Goal: Task Accomplishment & Management: Use online tool/utility

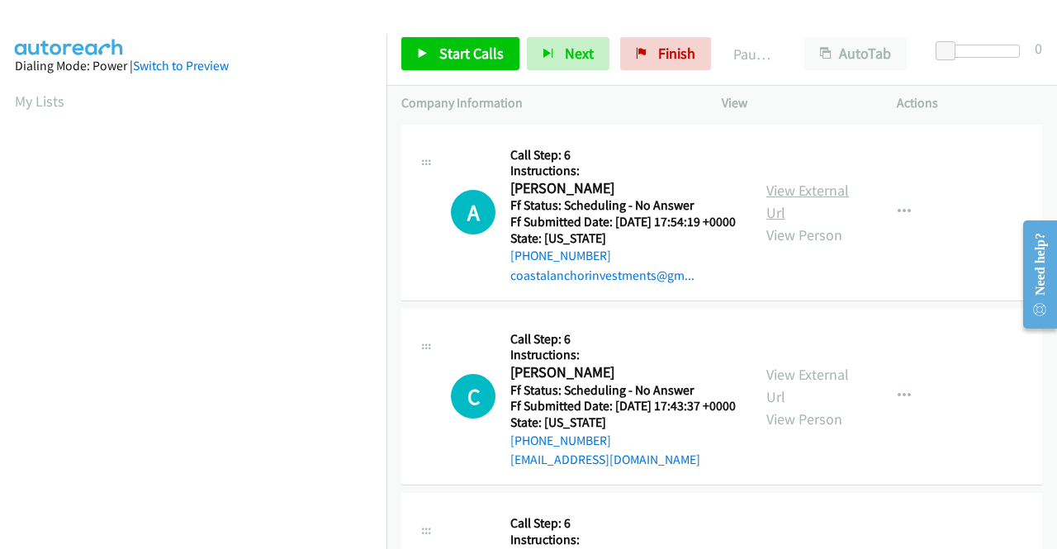
click at [786, 201] on link "View External Url" at bounding box center [807, 201] width 83 height 41
click at [789, 391] on link "View External Url" at bounding box center [807, 385] width 83 height 41
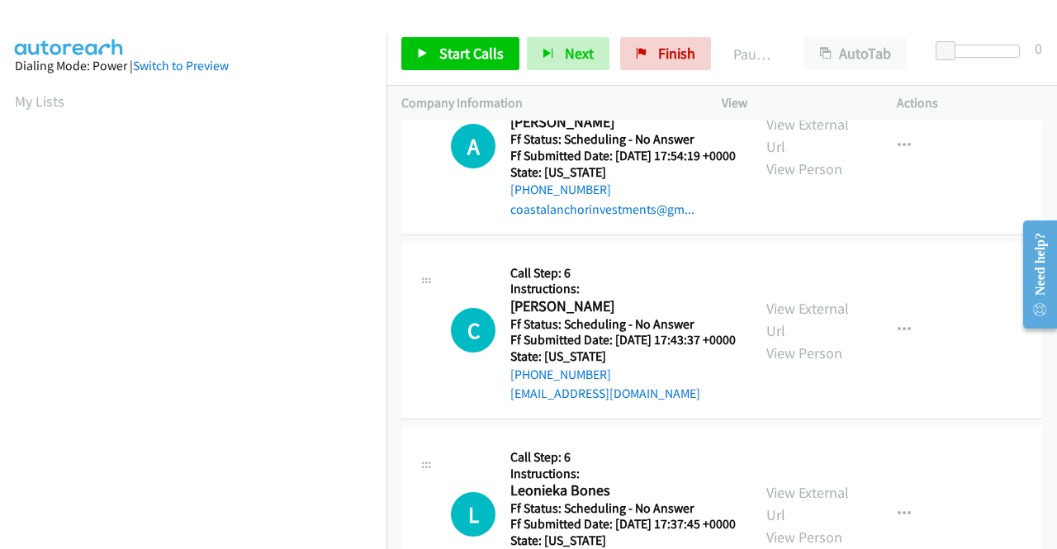
scroll to position [165, 0]
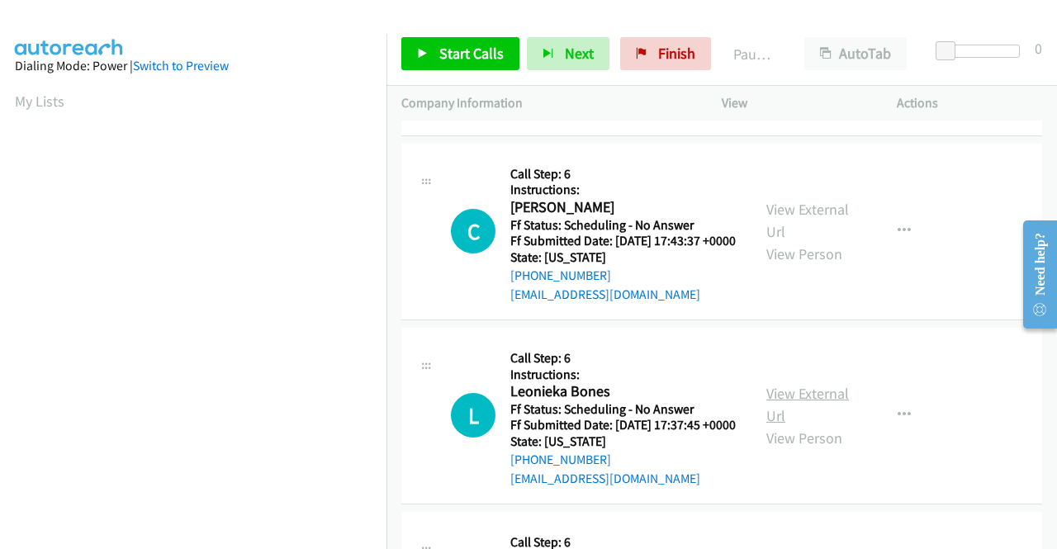
click at [793, 425] on link "View External Url" at bounding box center [807, 404] width 83 height 41
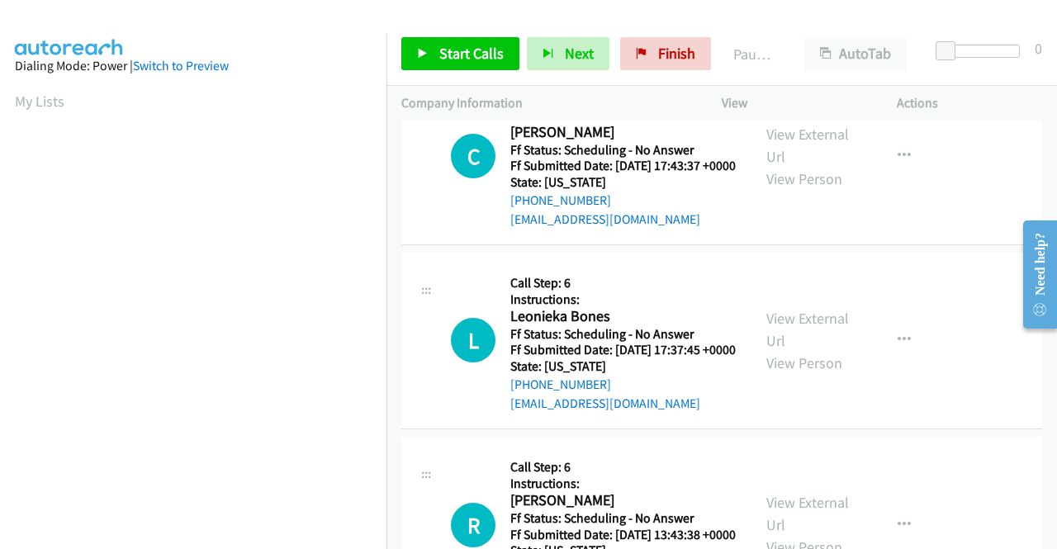
scroll to position [330, 0]
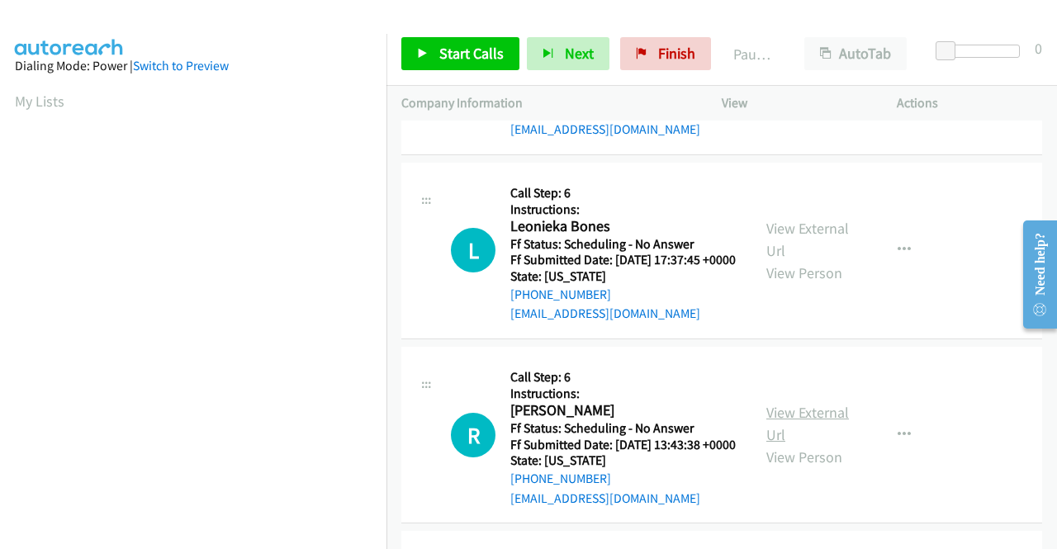
click at [805, 444] on link "View External Url" at bounding box center [807, 423] width 83 height 41
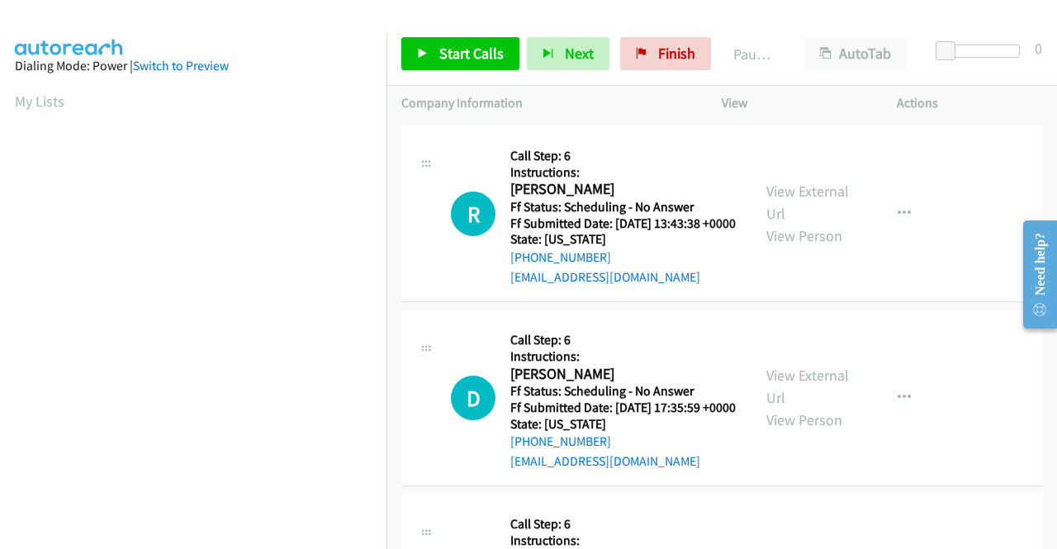
scroll to position [578, 0]
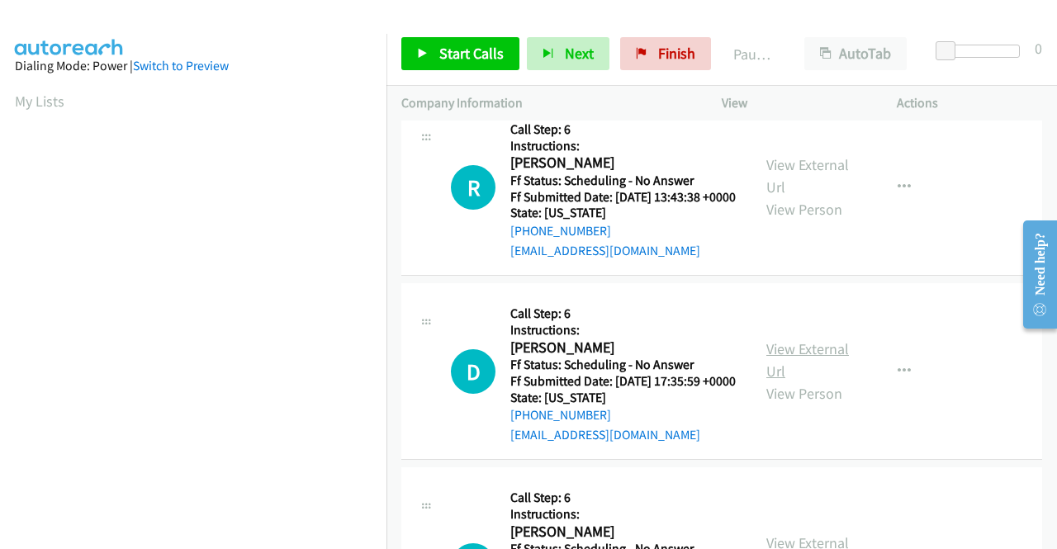
click at [791, 381] on link "View External Url" at bounding box center [807, 359] width 83 height 41
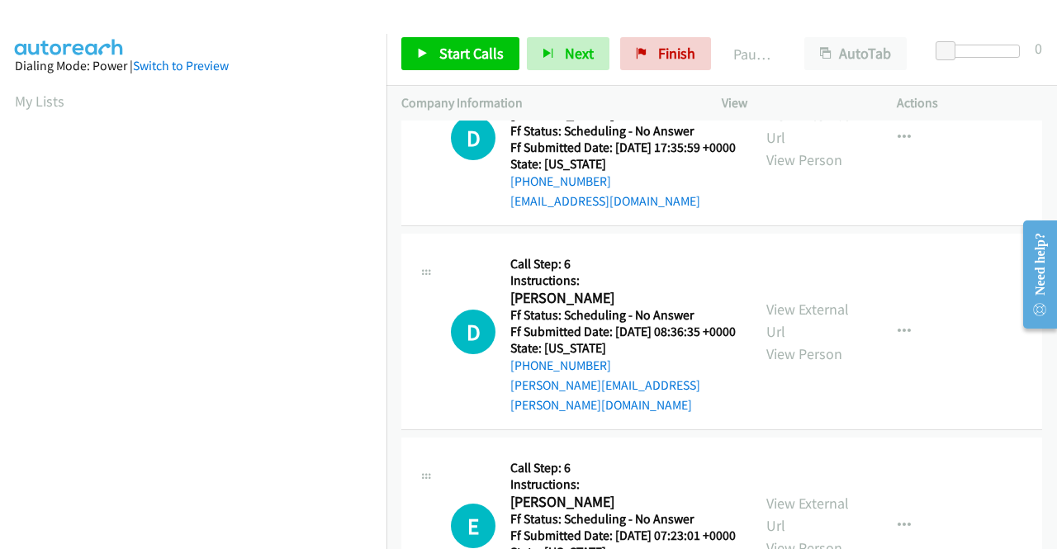
scroll to position [825, 0]
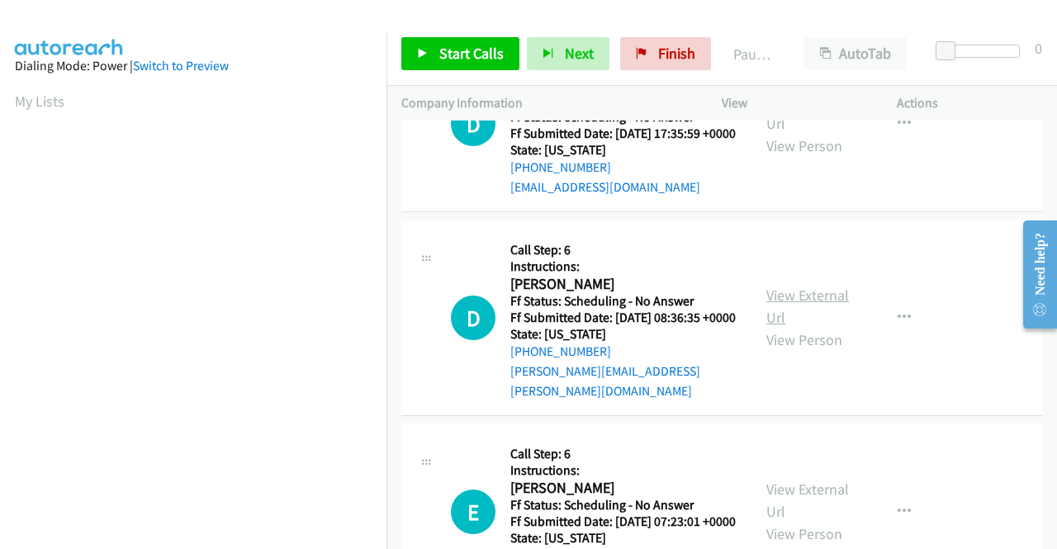
click at [806, 327] on link "View External Url" at bounding box center [807, 306] width 83 height 41
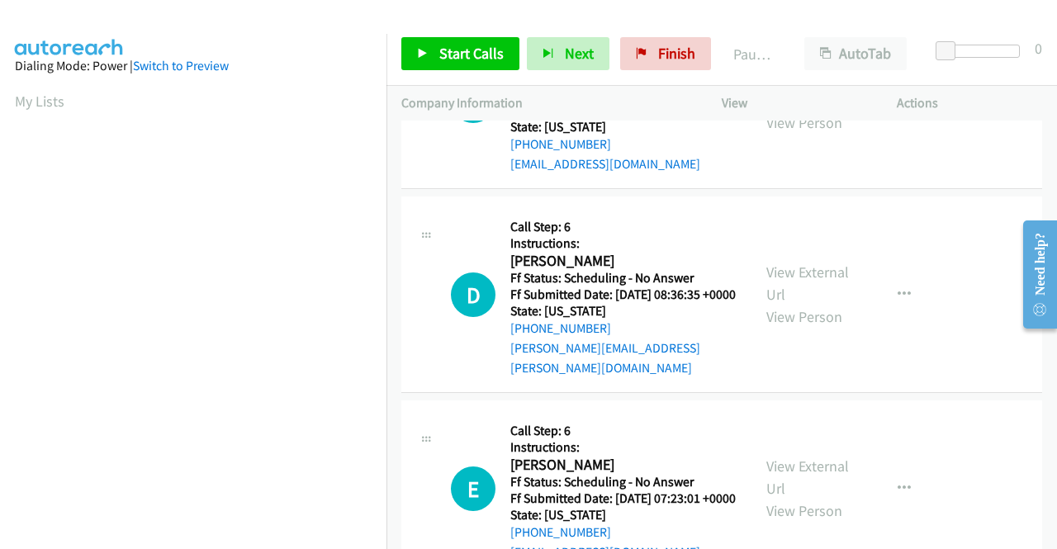
scroll to position [908, 0]
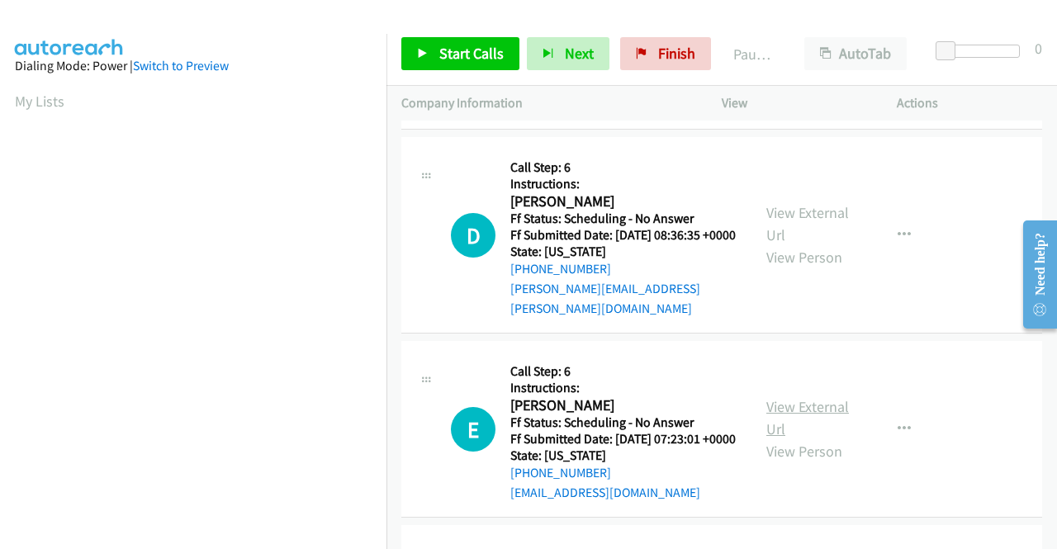
click at [805, 438] on link "View External Url" at bounding box center [807, 417] width 83 height 41
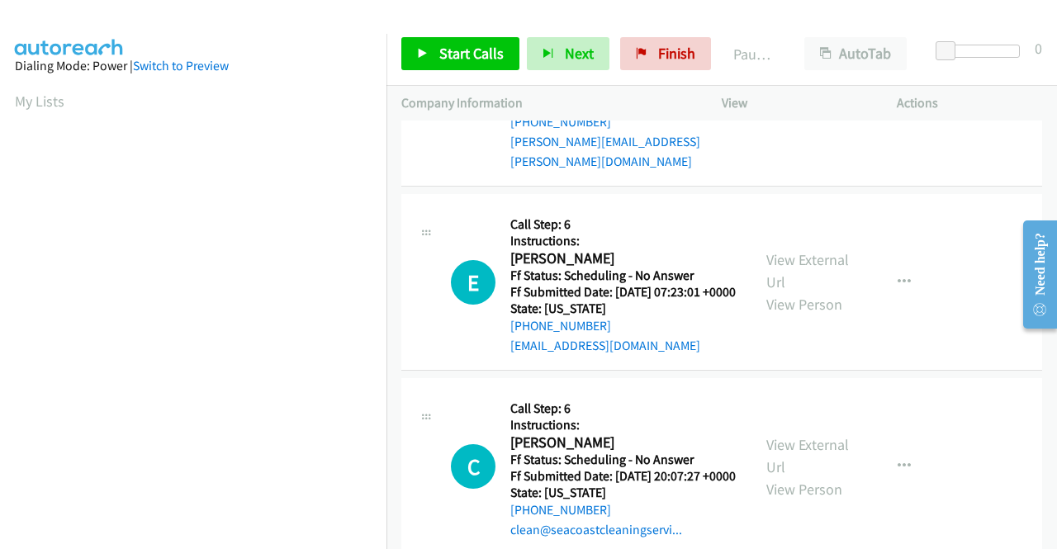
scroll to position [1156, 0]
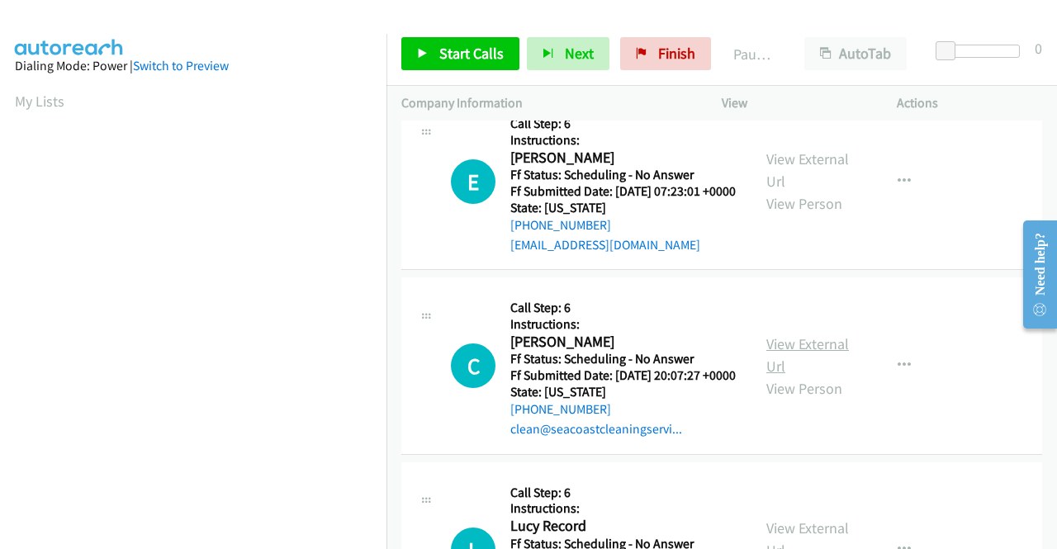
click at [786, 376] on link "View External Url" at bounding box center [807, 354] width 83 height 41
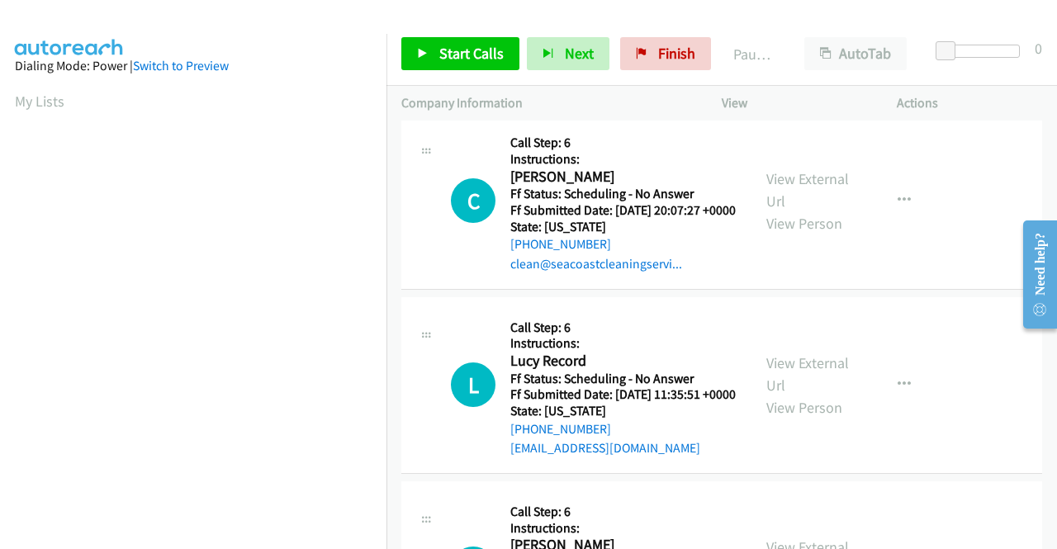
scroll to position [1403, 0]
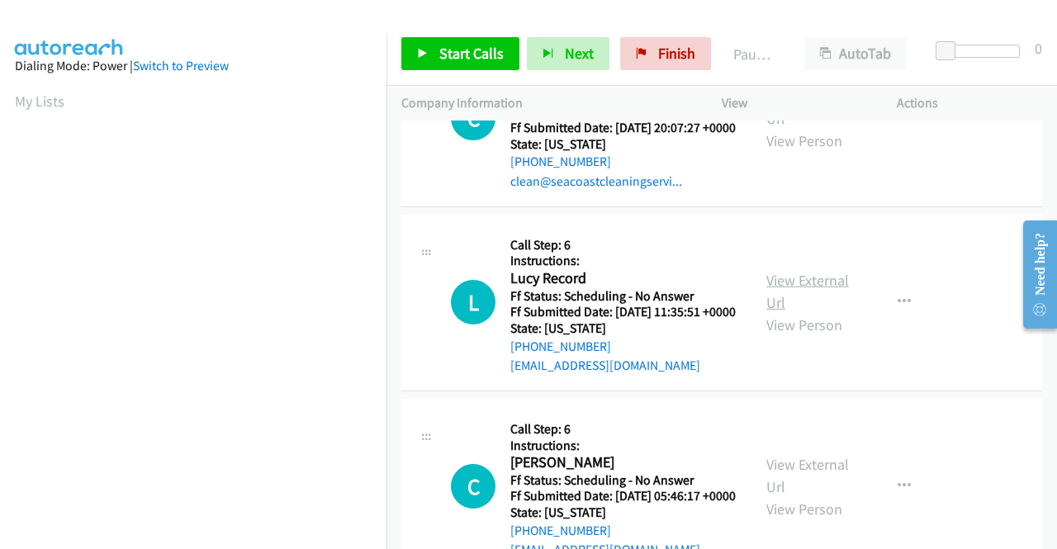
click at [788, 312] on link "View External Url" at bounding box center [807, 291] width 83 height 41
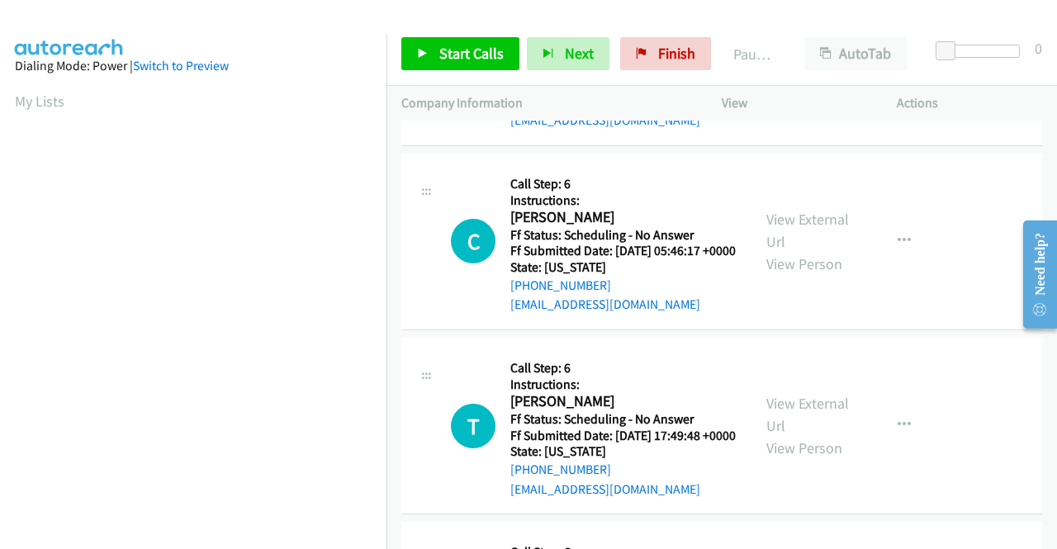
scroll to position [1651, 0]
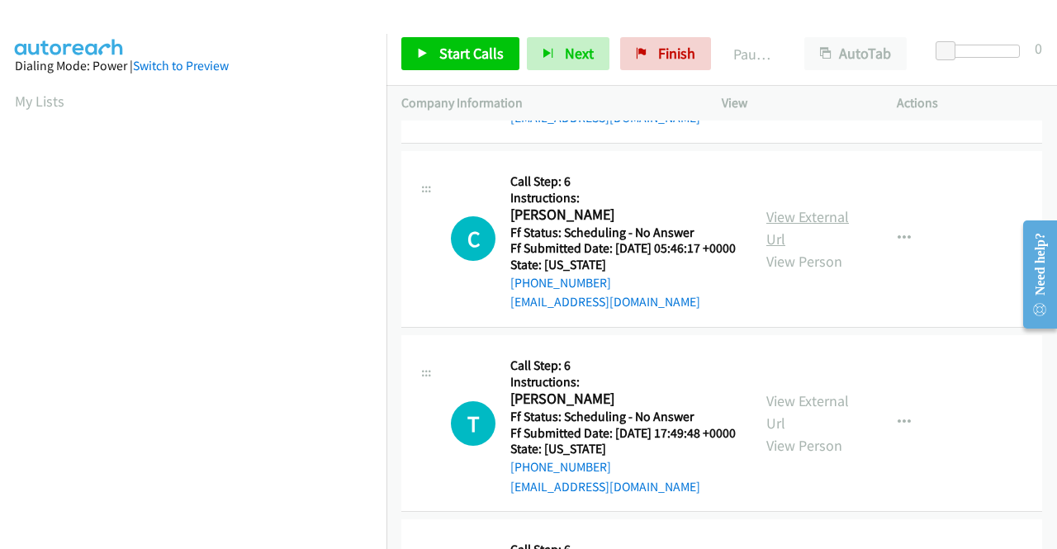
click at [797, 248] on link "View External Url" at bounding box center [807, 227] width 83 height 41
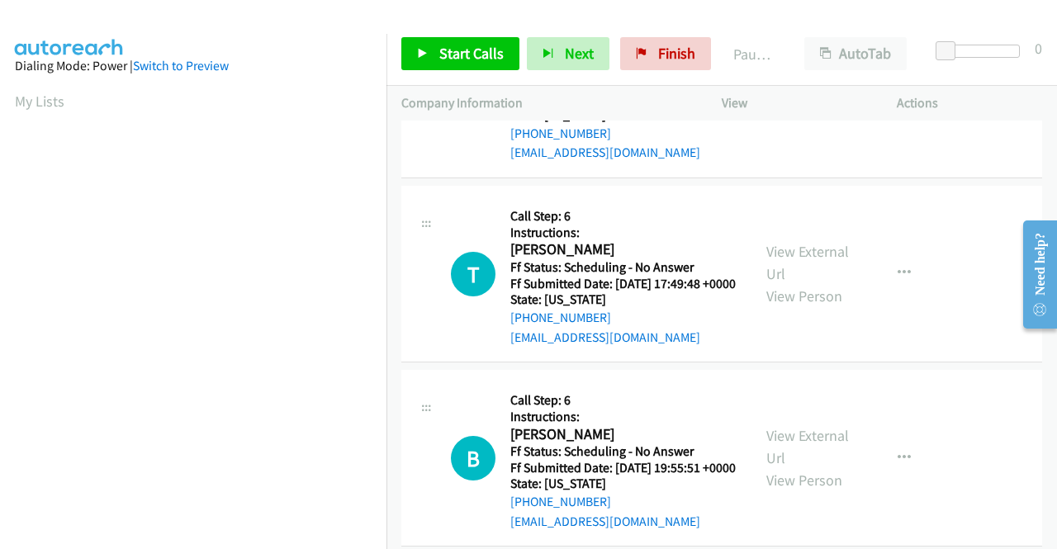
scroll to position [1816, 0]
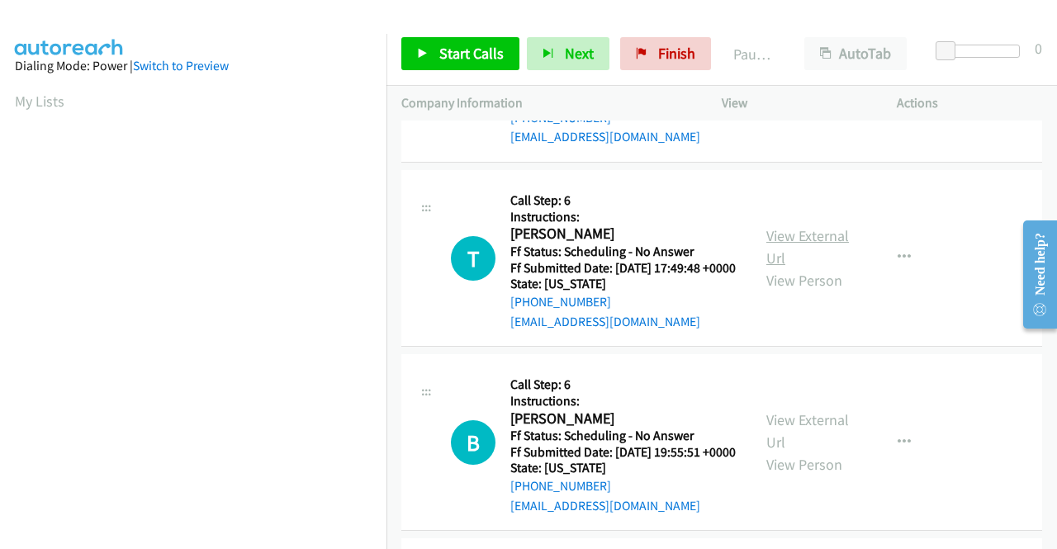
click at [802, 267] on link "View External Url" at bounding box center [807, 246] width 83 height 41
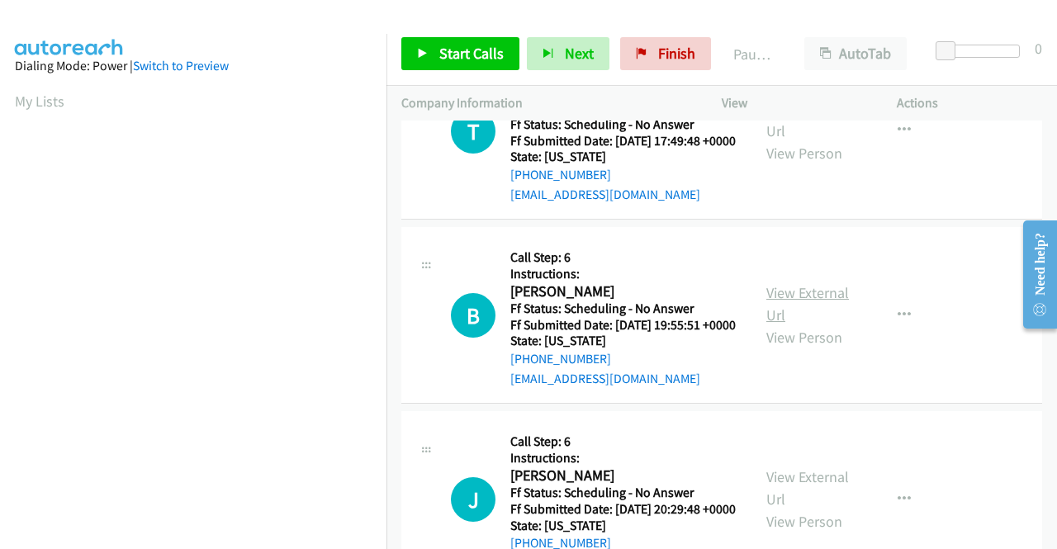
scroll to position [1981, 0]
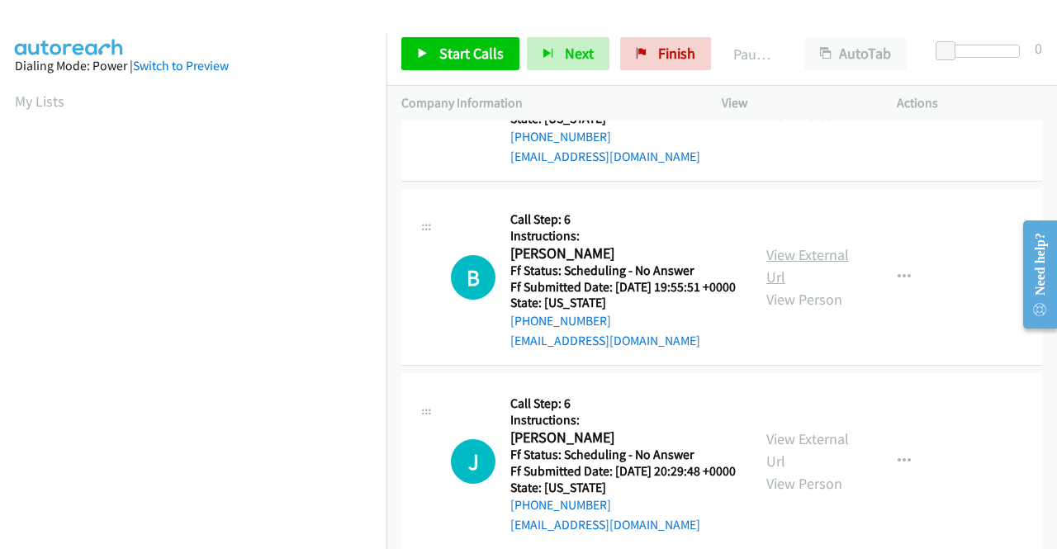
click at [786, 286] on link "View External Url" at bounding box center [807, 265] width 83 height 41
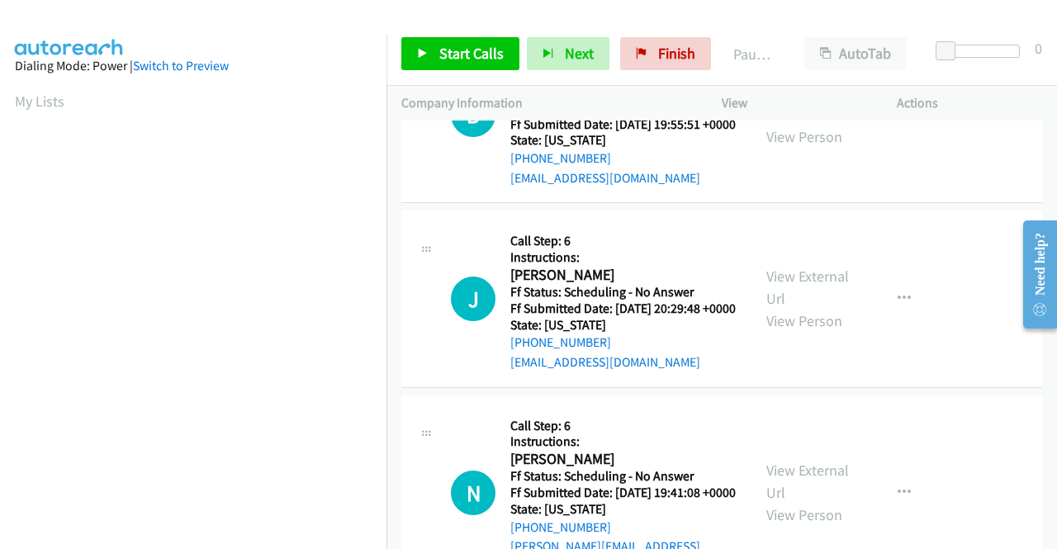
scroll to position [2229, 0]
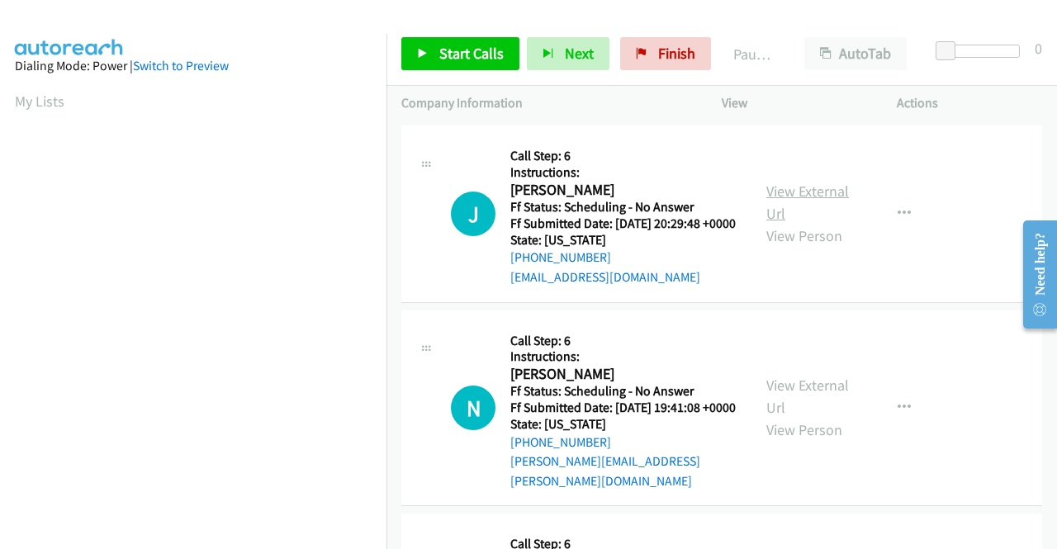
click at [775, 223] on link "View External Url" at bounding box center [807, 202] width 83 height 41
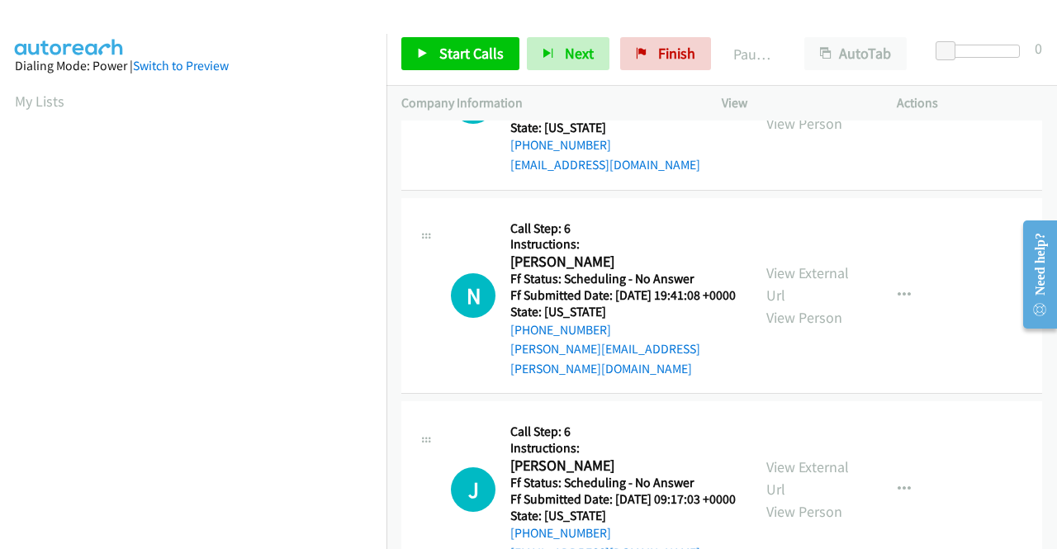
scroll to position [2476, 0]
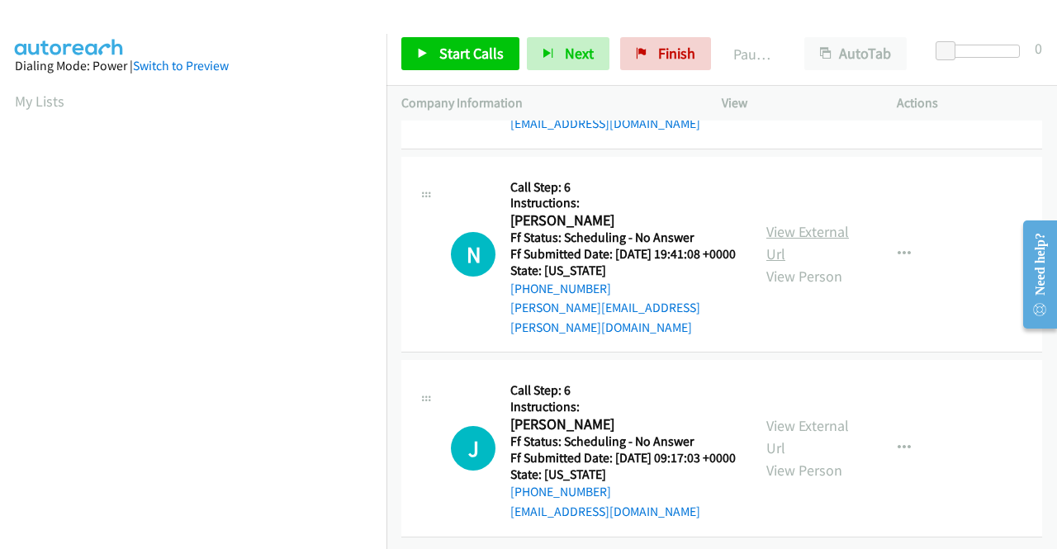
click at [784, 263] on link "View External Url" at bounding box center [807, 242] width 83 height 41
click at [786, 416] on link "View External Url" at bounding box center [807, 436] width 83 height 41
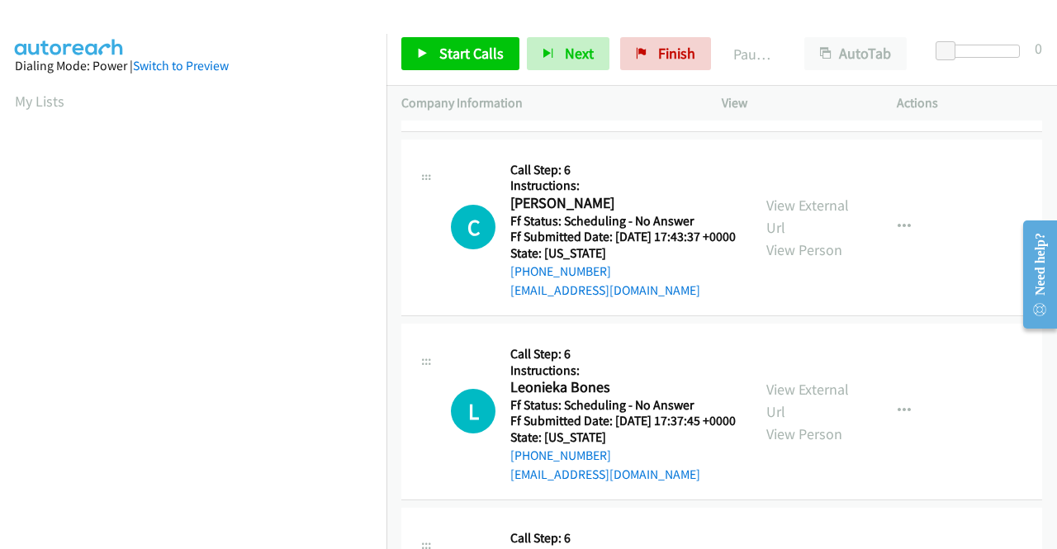
scroll to position [0, 0]
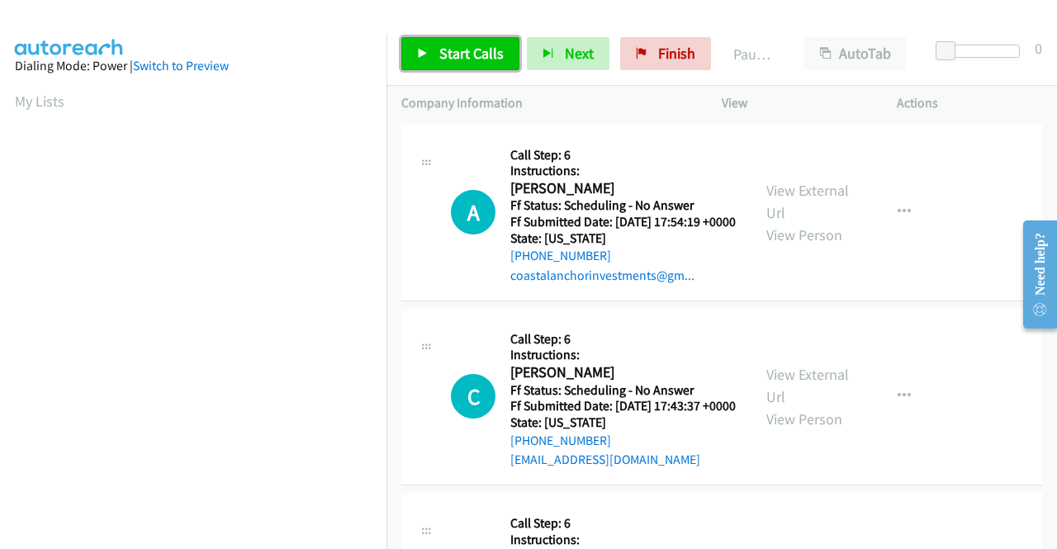
click at [426, 60] on link "Start Calls" at bounding box center [460, 53] width 118 height 33
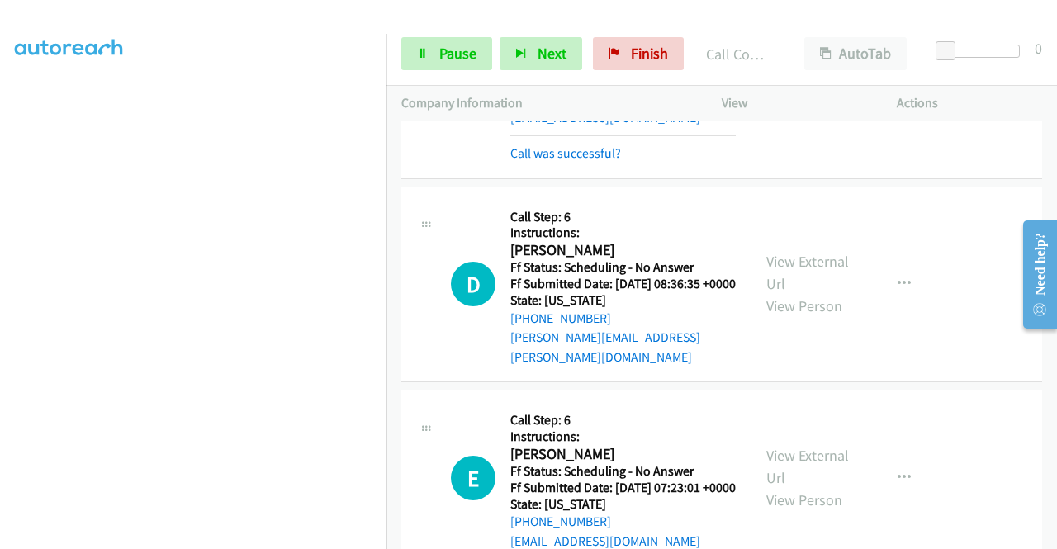
scroll to position [1073, 0]
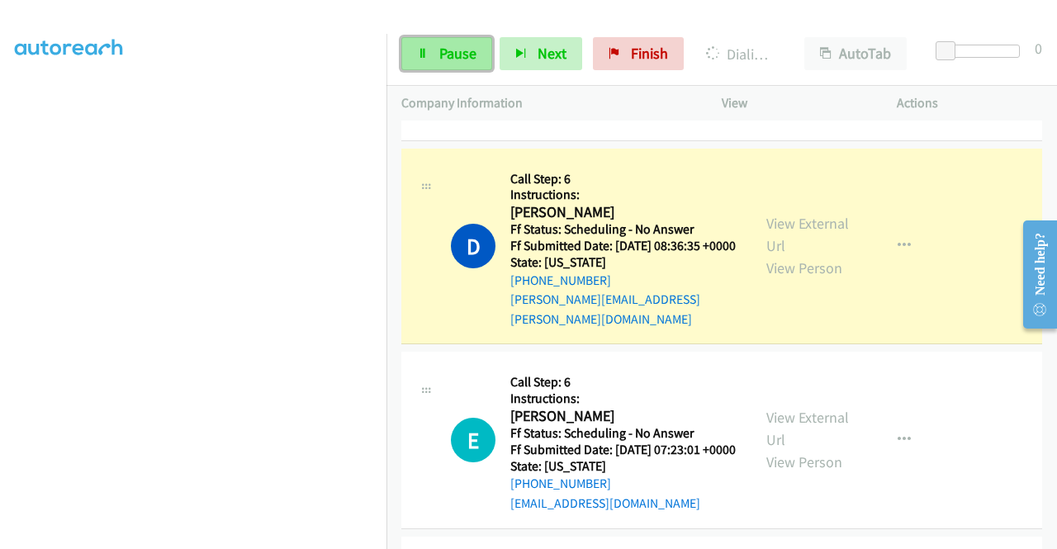
click at [449, 64] on link "Pause" at bounding box center [446, 53] width 91 height 33
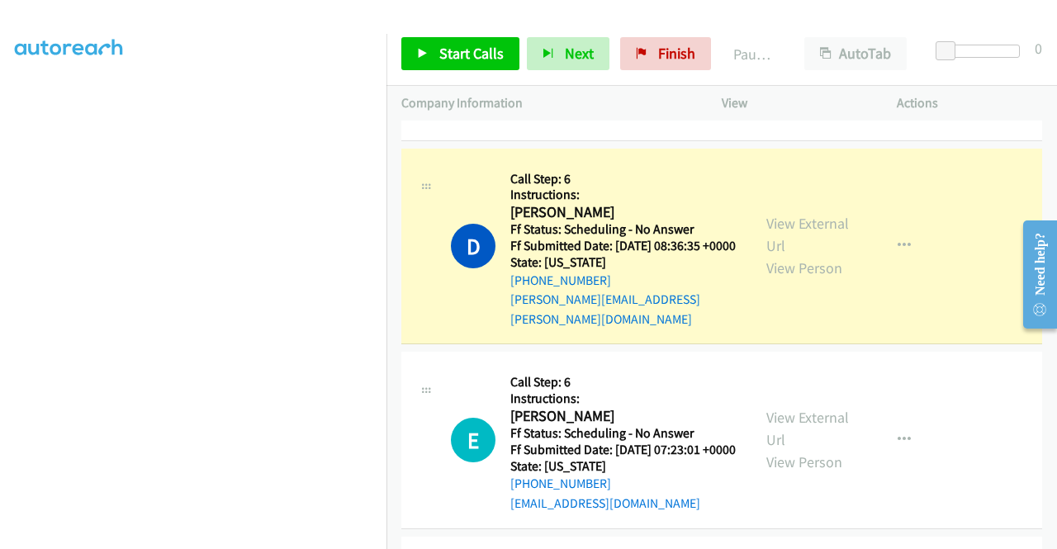
scroll to position [376, 0]
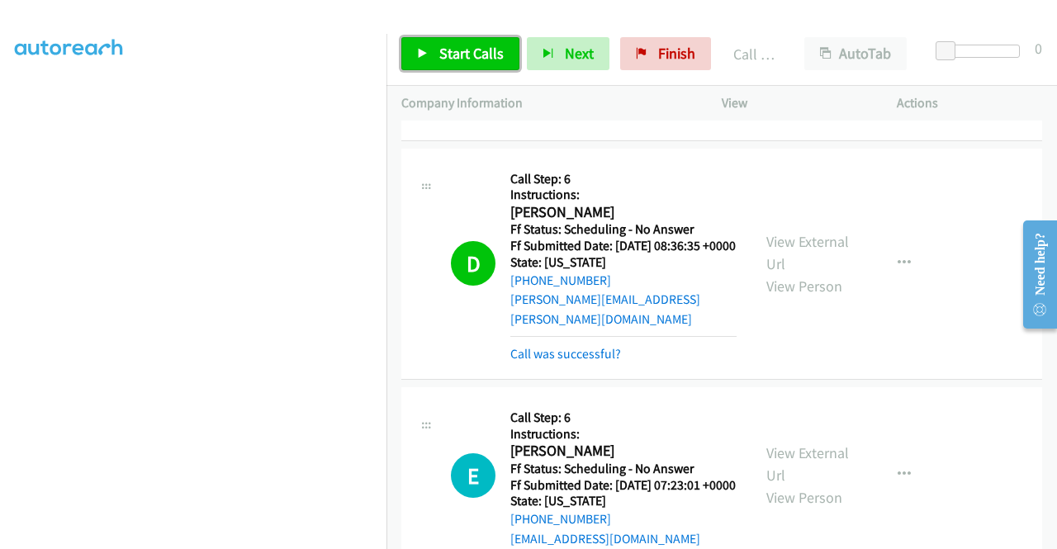
click at [447, 58] on span "Start Calls" at bounding box center [471, 53] width 64 height 19
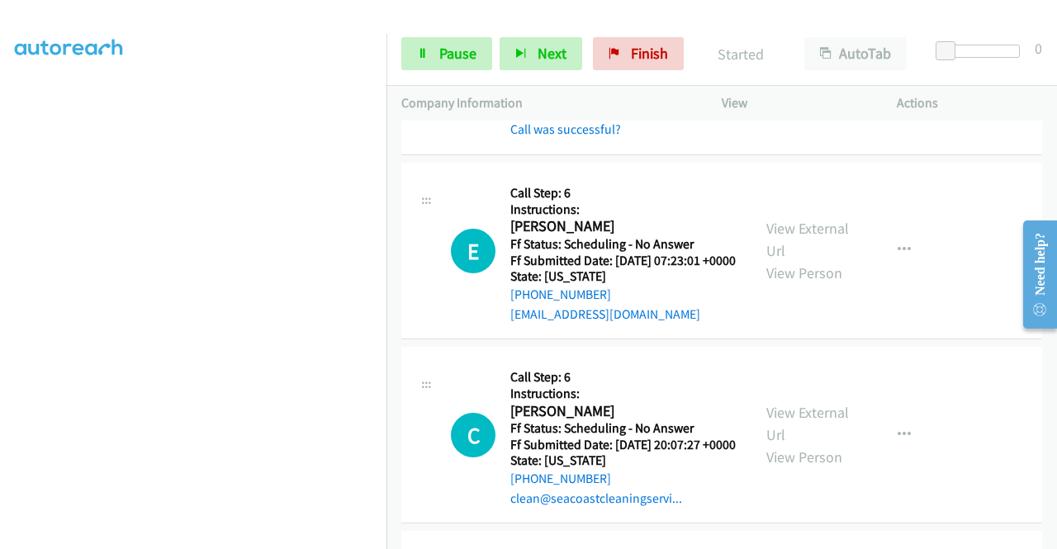
scroll to position [1321, 0]
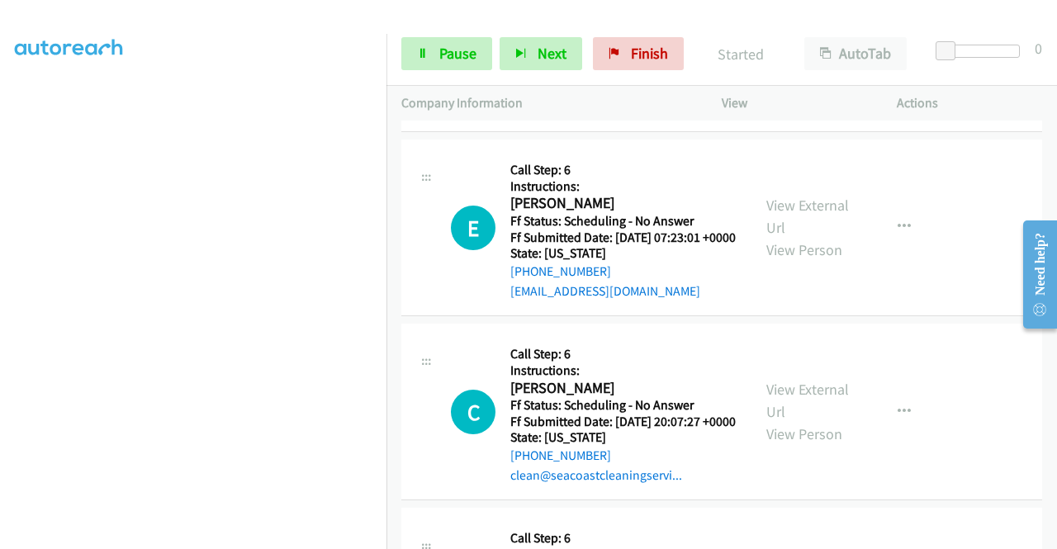
click at [610, 114] on link "Call was successful?" at bounding box center [565, 106] width 111 height 16
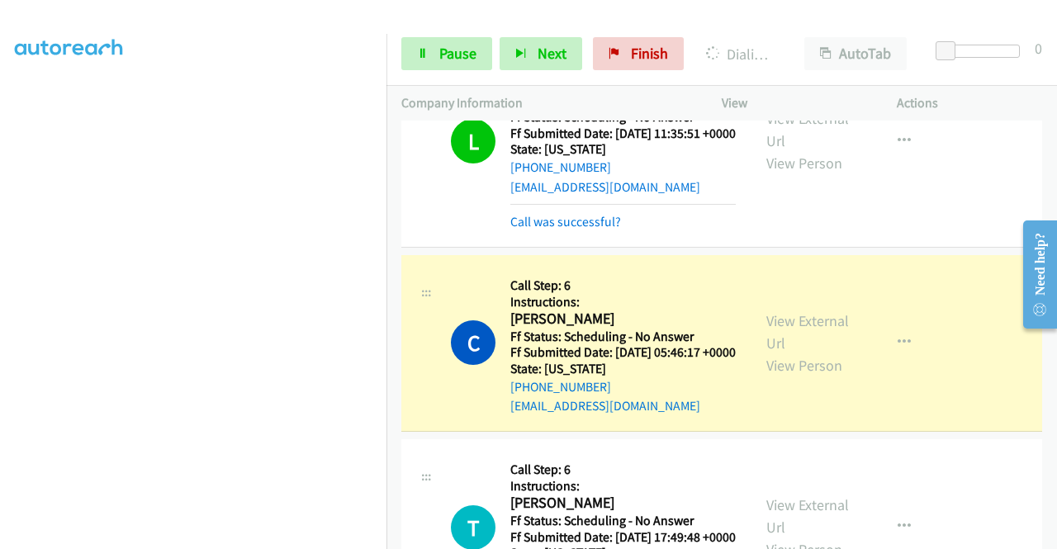
scroll to position [1981, 0]
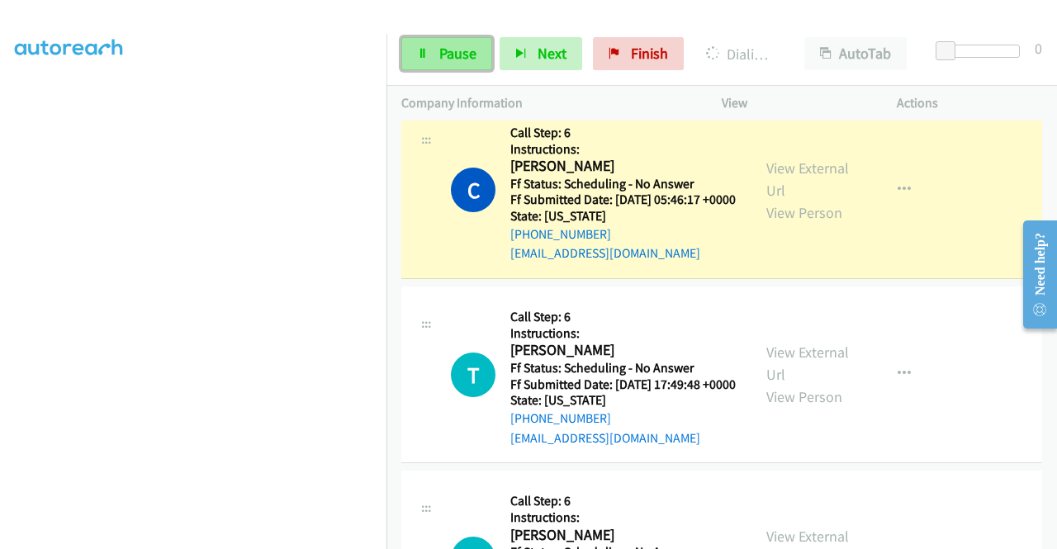
click at [452, 50] on span "Pause" at bounding box center [457, 53] width 37 height 19
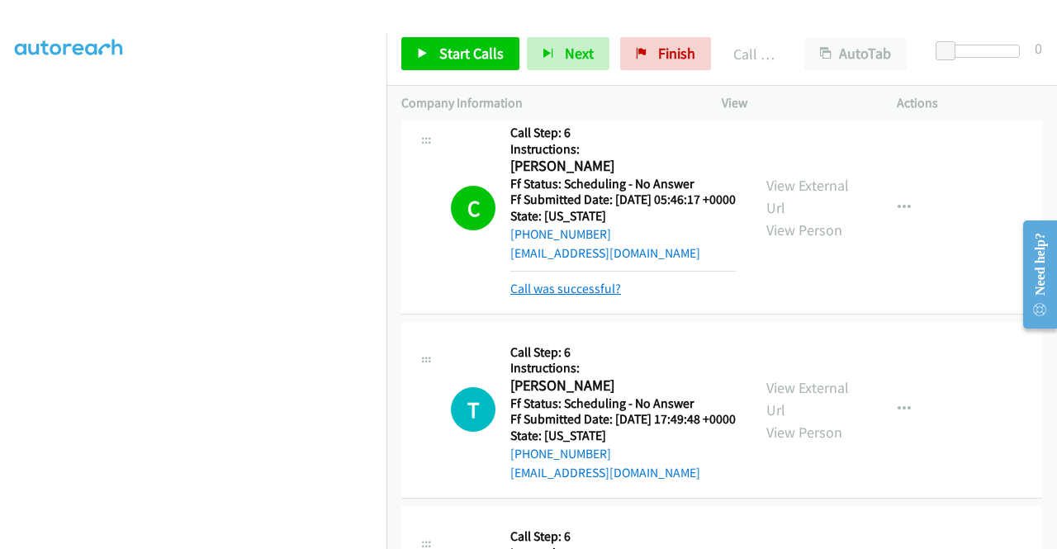
click at [580, 296] on link "Call was successful?" at bounding box center [565, 289] width 111 height 16
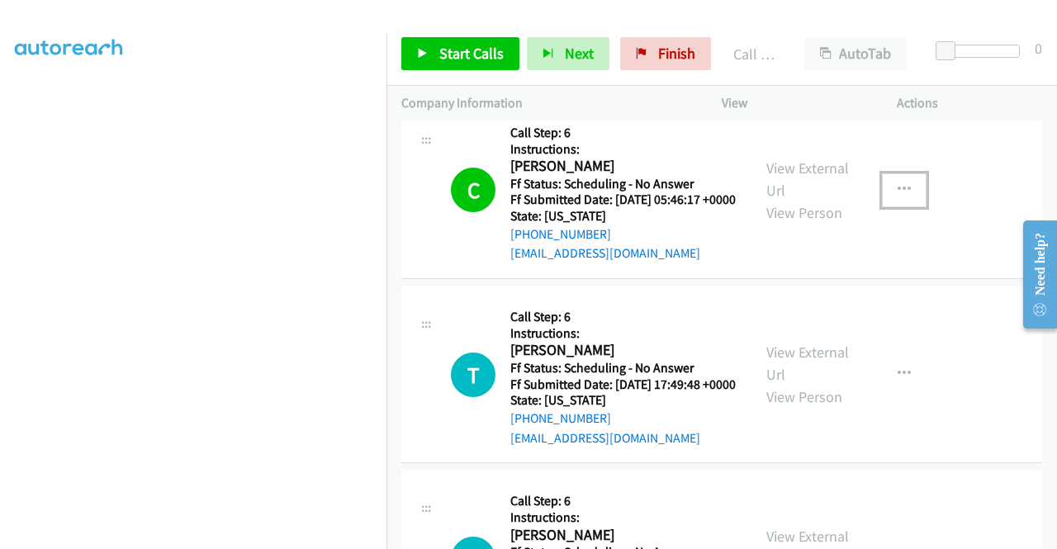
click at [897, 196] on icon "button" at bounding box center [903, 189] width 13 height 13
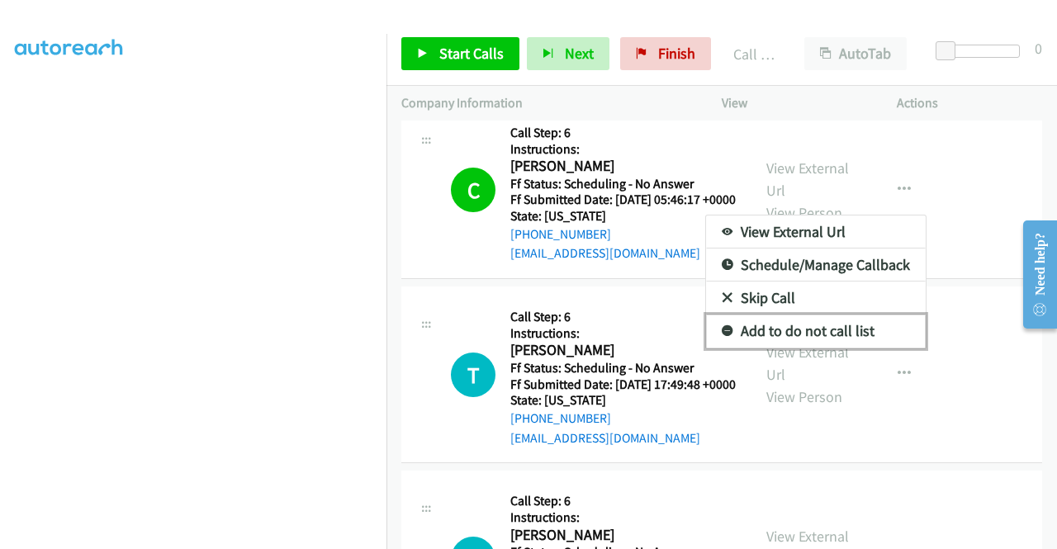
click at [846, 348] on link "Add to do not call list" at bounding box center [816, 331] width 220 height 33
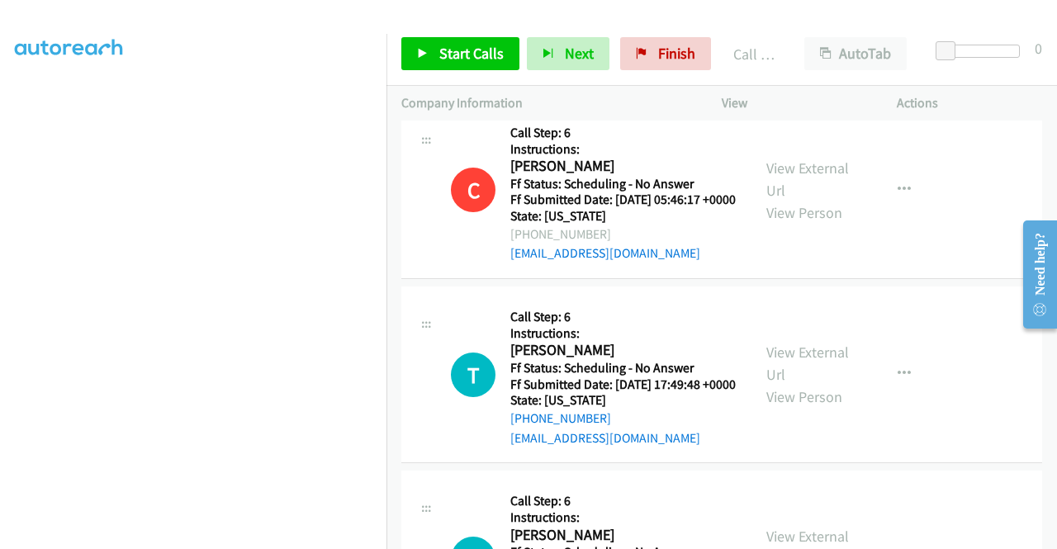
scroll to position [2064, 0]
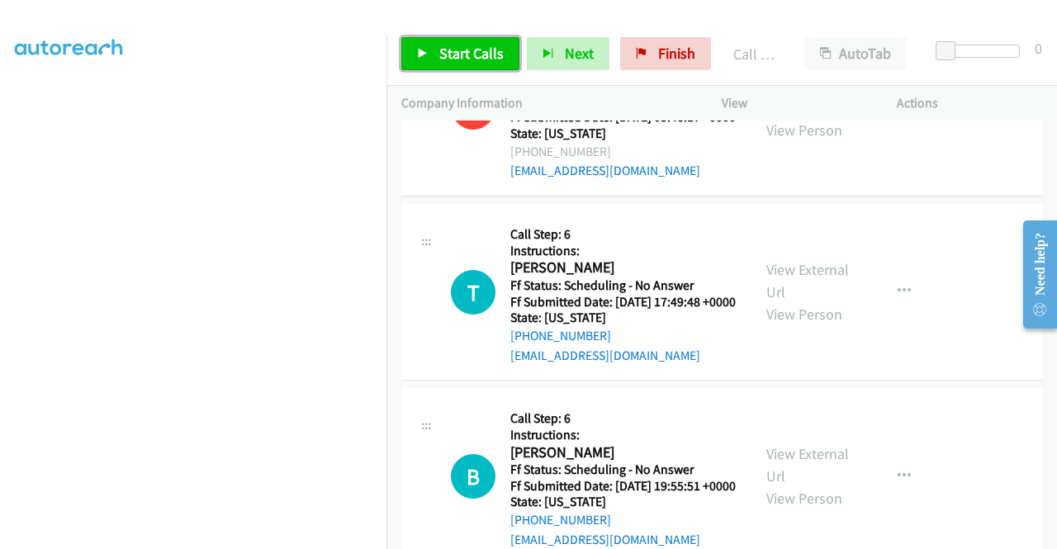
click at [494, 62] on span "Start Calls" at bounding box center [471, 53] width 64 height 19
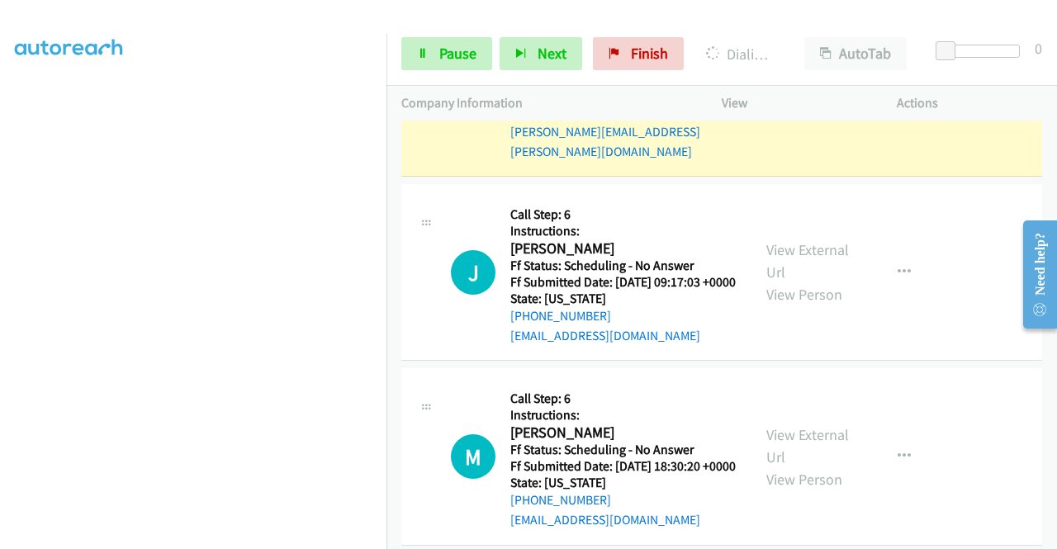
scroll to position [2972, 0]
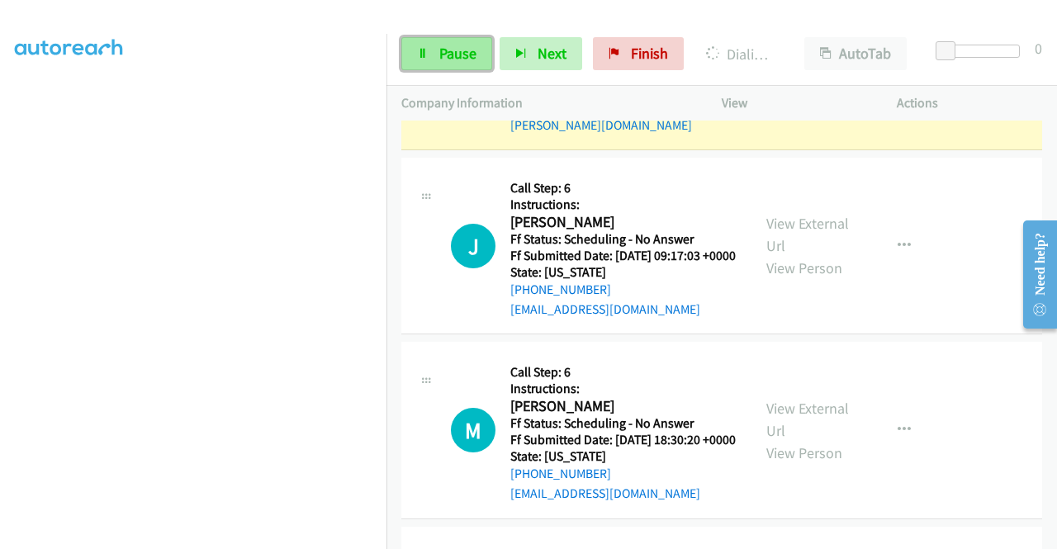
click at [467, 45] on span "Pause" at bounding box center [457, 53] width 37 height 19
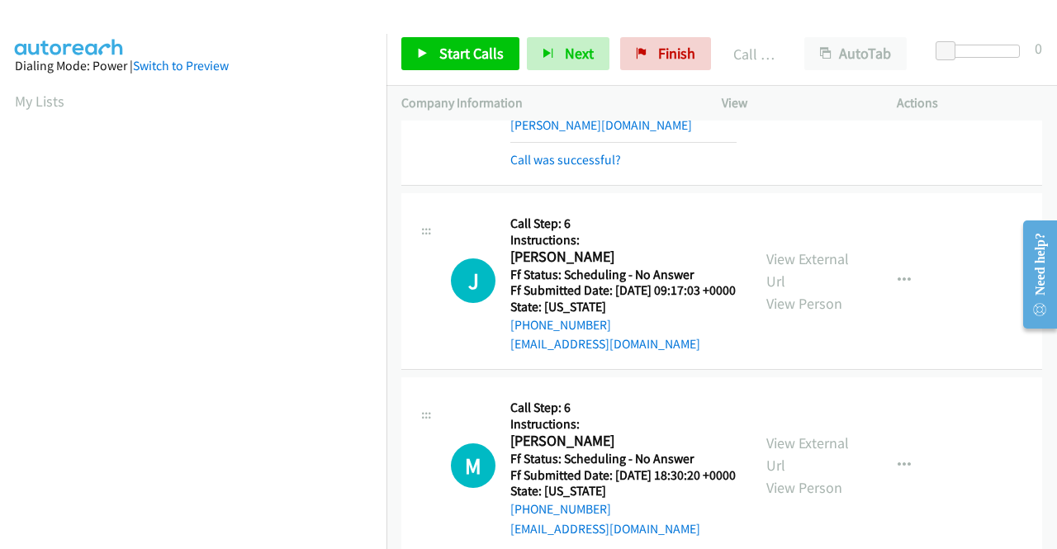
scroll to position [376, 0]
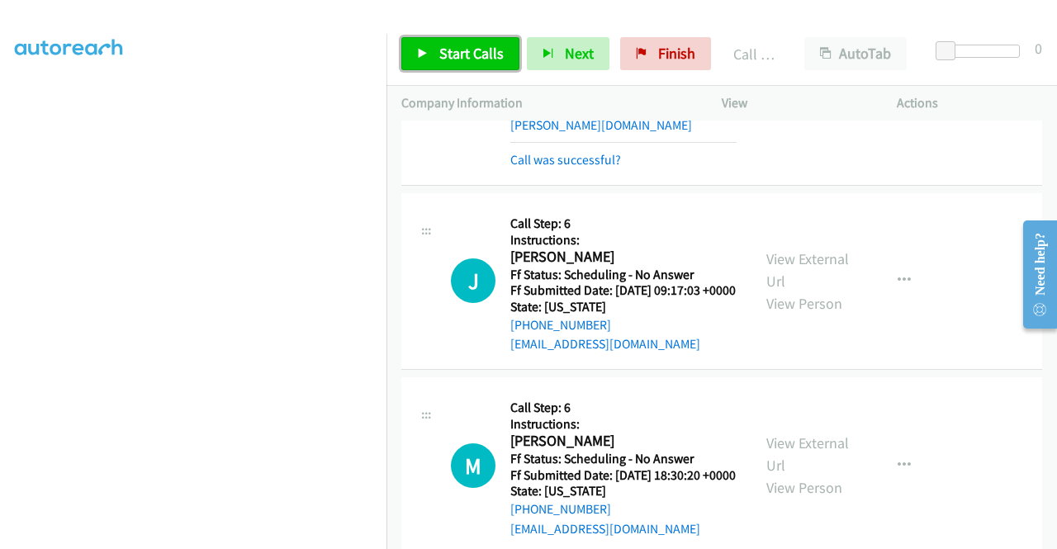
click at [494, 47] on span "Start Calls" at bounding box center [471, 53] width 64 height 19
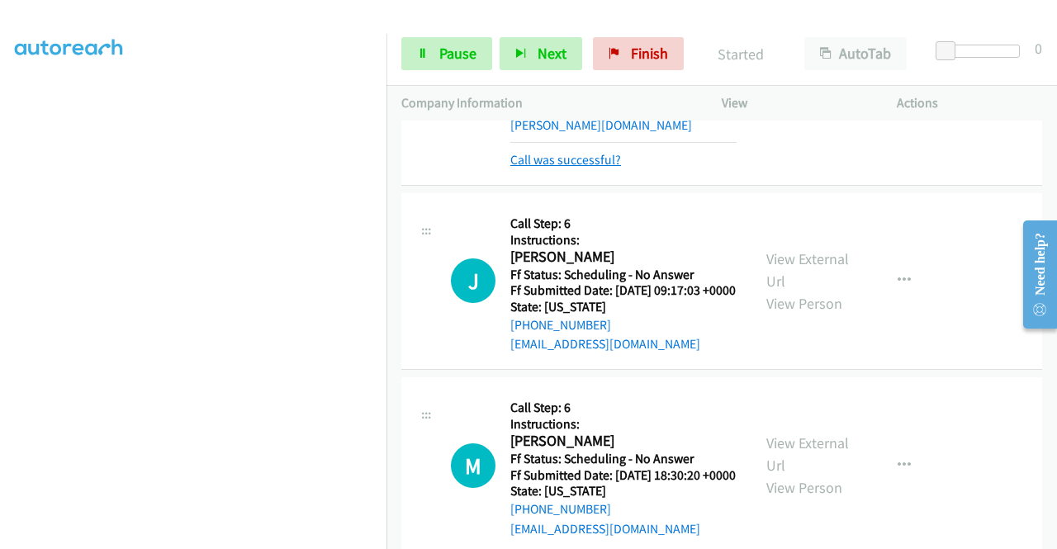
click at [571, 168] on link "Call was successful?" at bounding box center [565, 160] width 111 height 16
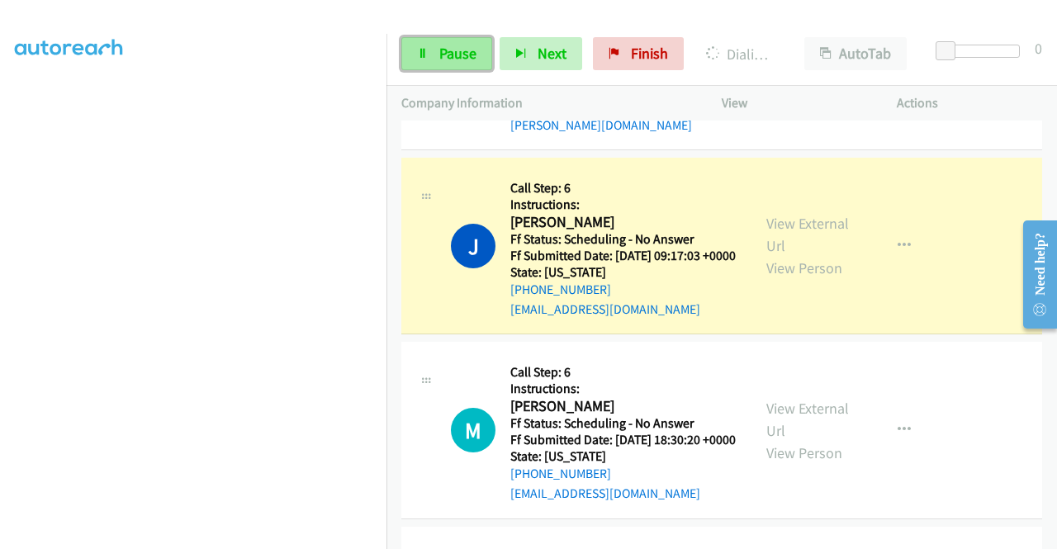
click at [451, 53] on span "Pause" at bounding box center [457, 53] width 37 height 19
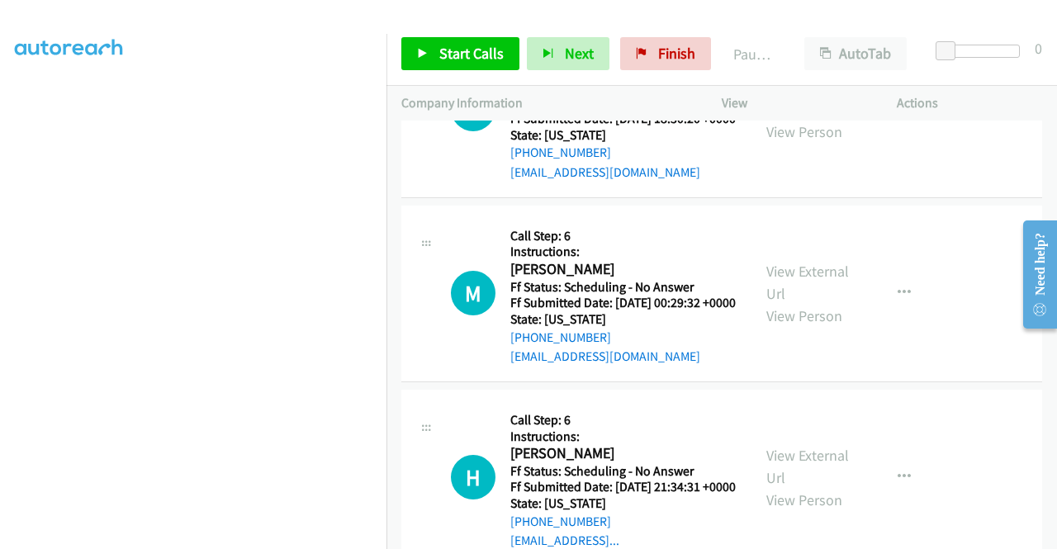
scroll to position [3302, 0]
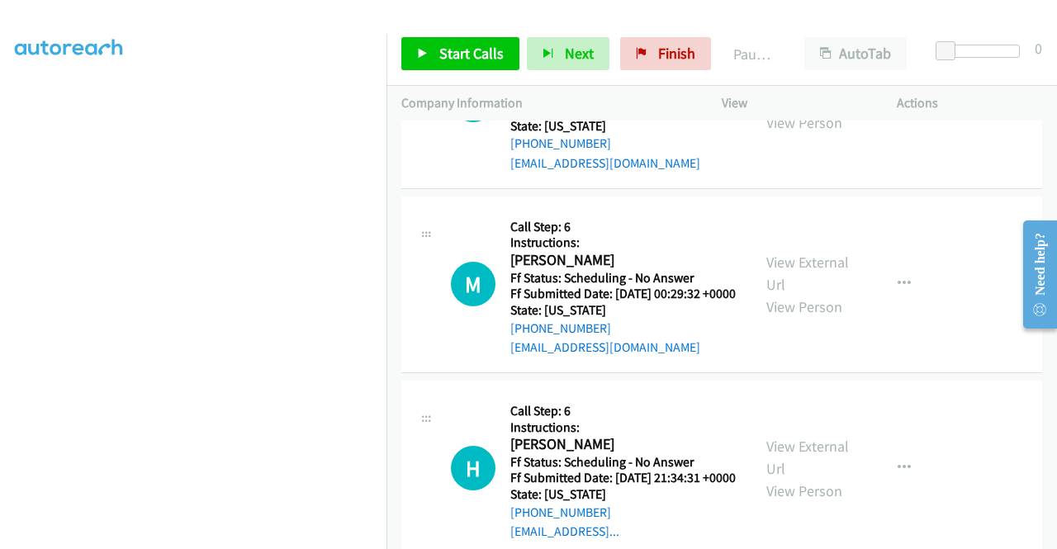
click at [784, 110] on link "View External Url" at bounding box center [807, 89] width 83 height 41
click at [776, 294] on link "View External Url" at bounding box center [807, 273] width 83 height 41
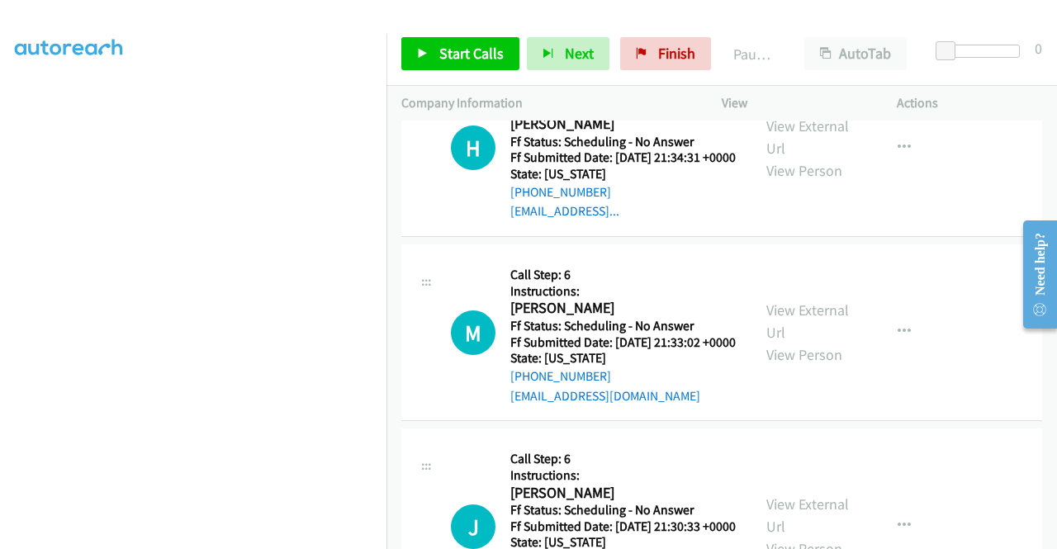
scroll to position [3632, 0]
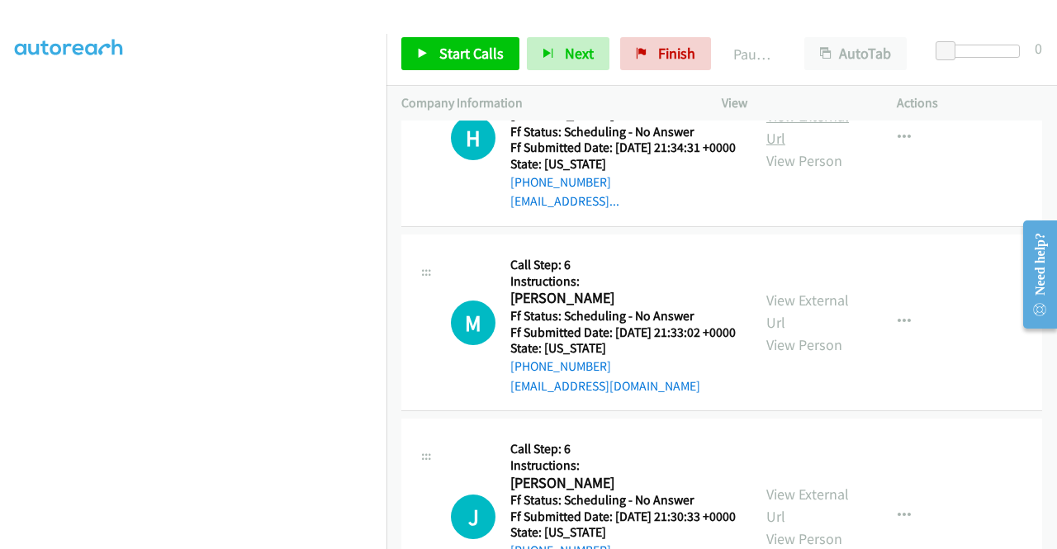
click at [820, 148] on link "View External Url" at bounding box center [807, 126] width 83 height 41
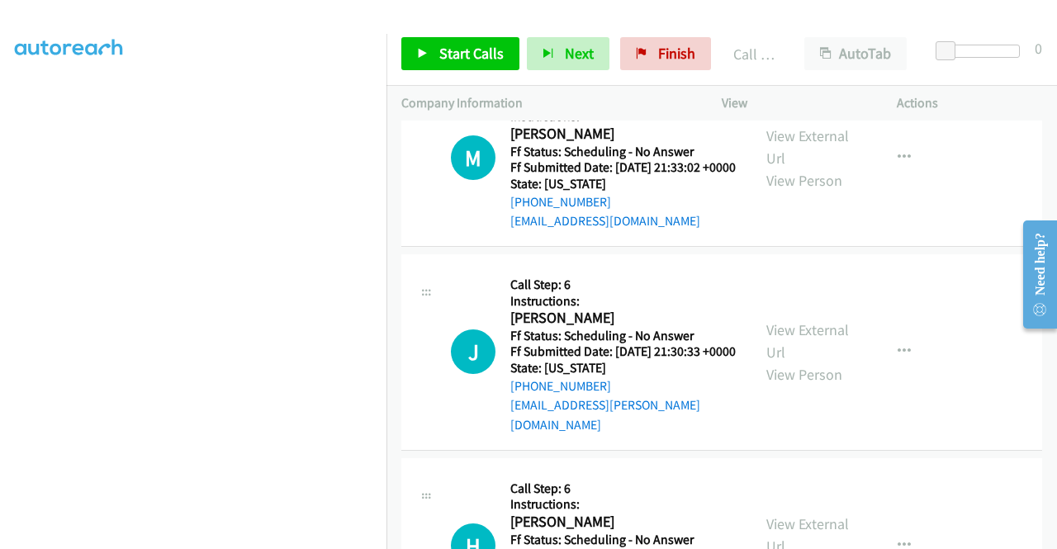
scroll to position [3914, 0]
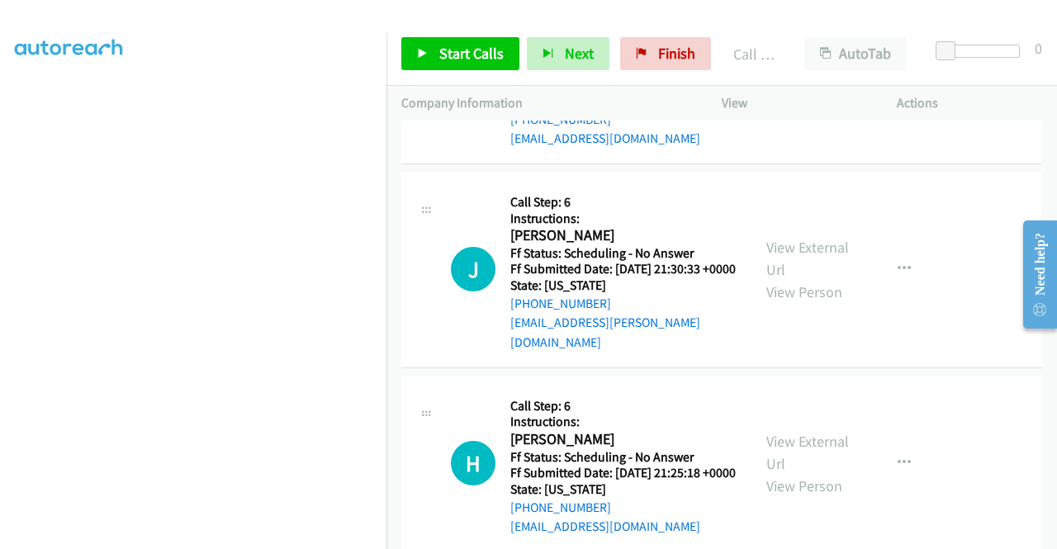
click at [805, 85] on link "View External Url" at bounding box center [807, 64] width 83 height 41
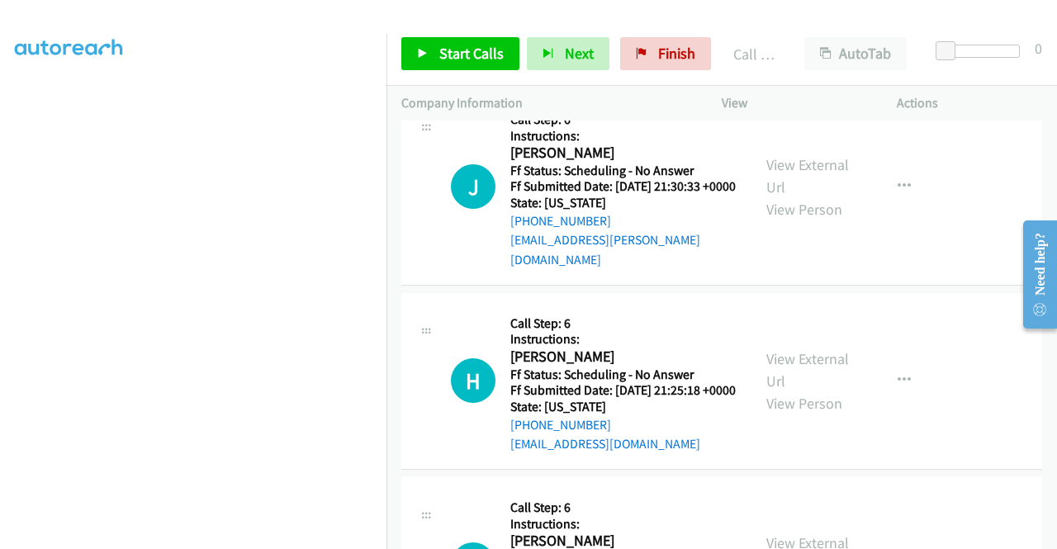
scroll to position [4080, 0]
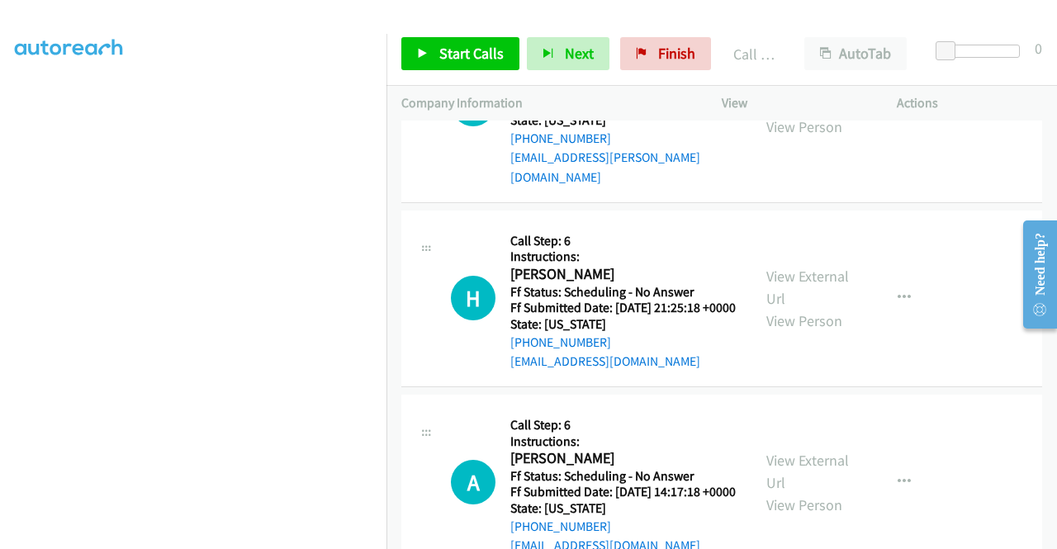
click at [809, 114] on link "View External Url" at bounding box center [807, 93] width 83 height 41
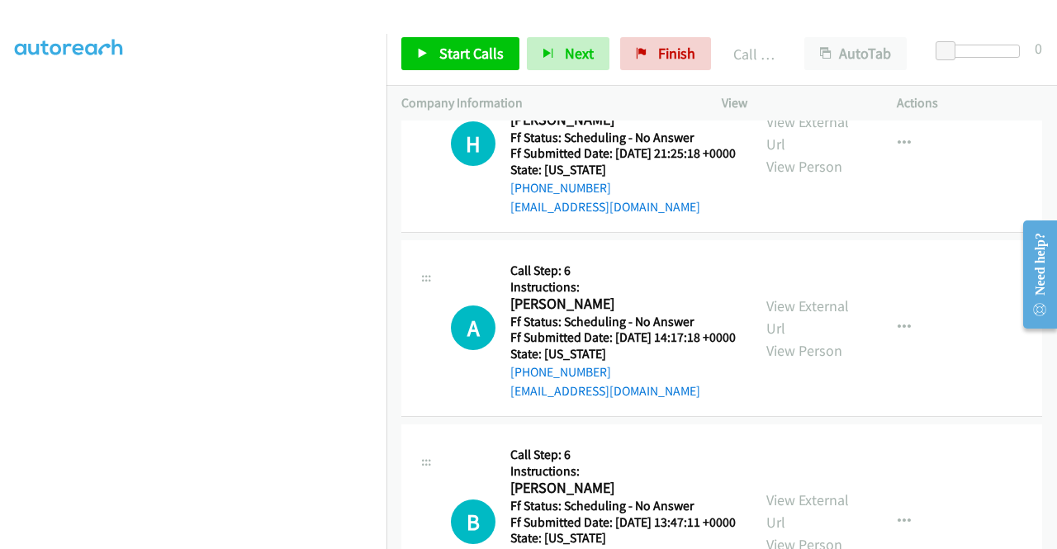
scroll to position [4245, 0]
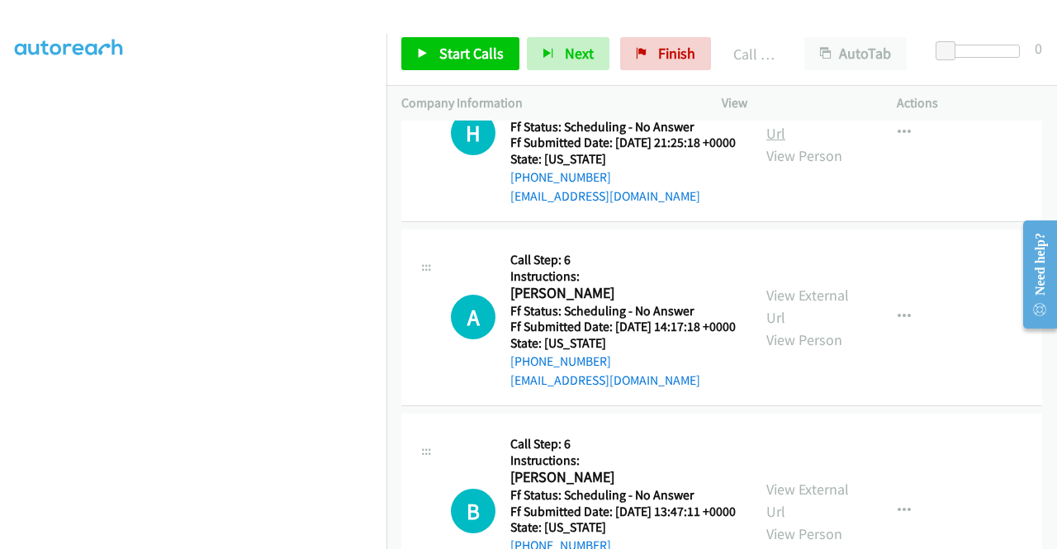
click at [819, 143] on link "View External Url" at bounding box center [807, 122] width 83 height 41
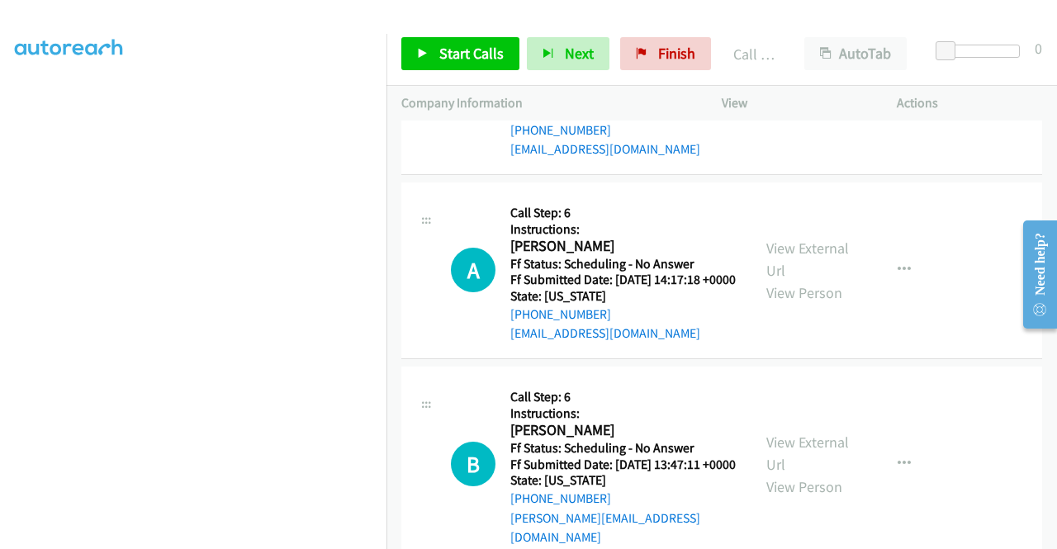
scroll to position [4410, 0]
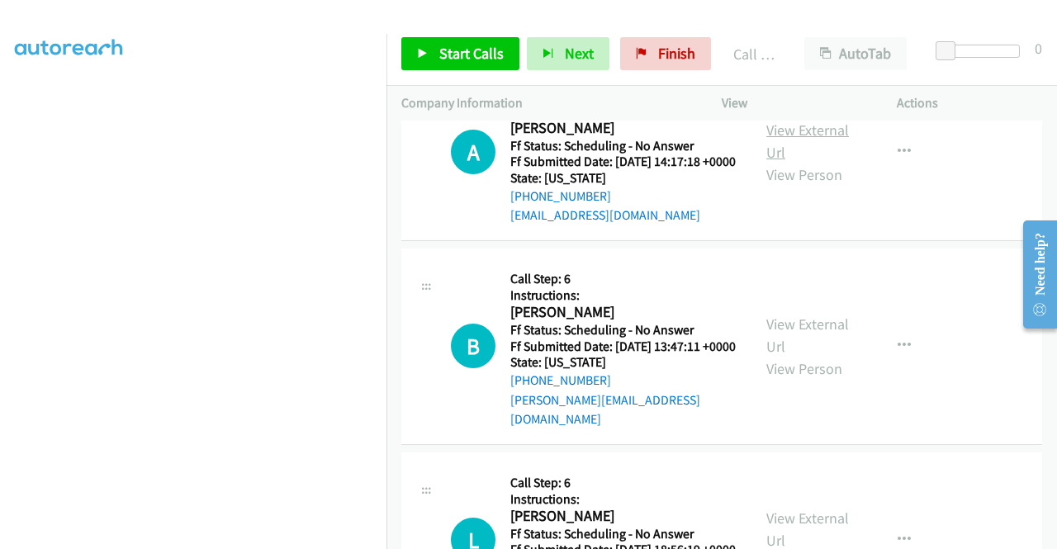
click at [800, 162] on link "View External Url" at bounding box center [807, 141] width 83 height 41
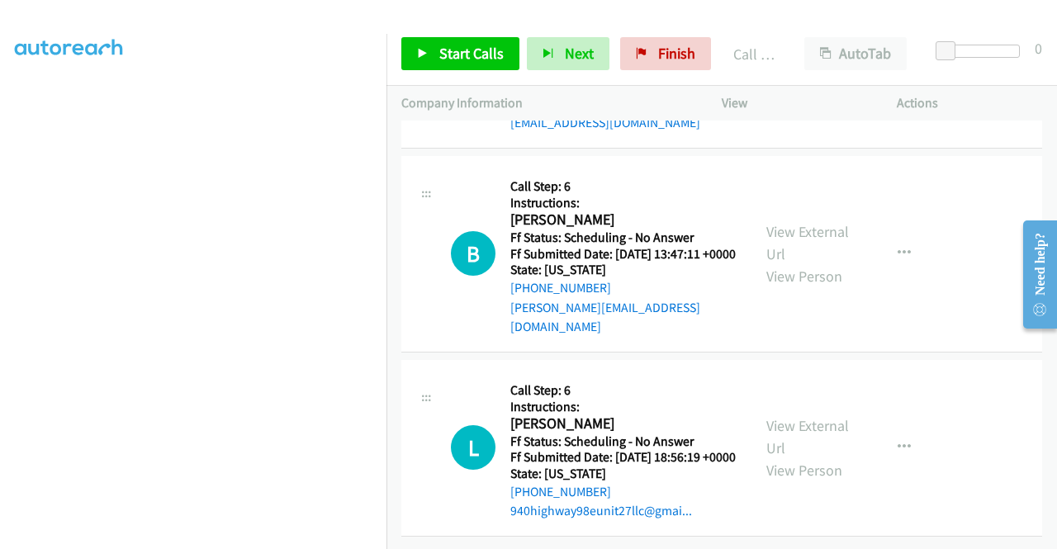
scroll to position [4657, 0]
click at [795, 263] on link "View External Url" at bounding box center [807, 242] width 83 height 41
click at [786, 416] on link "View External Url" at bounding box center [807, 436] width 83 height 41
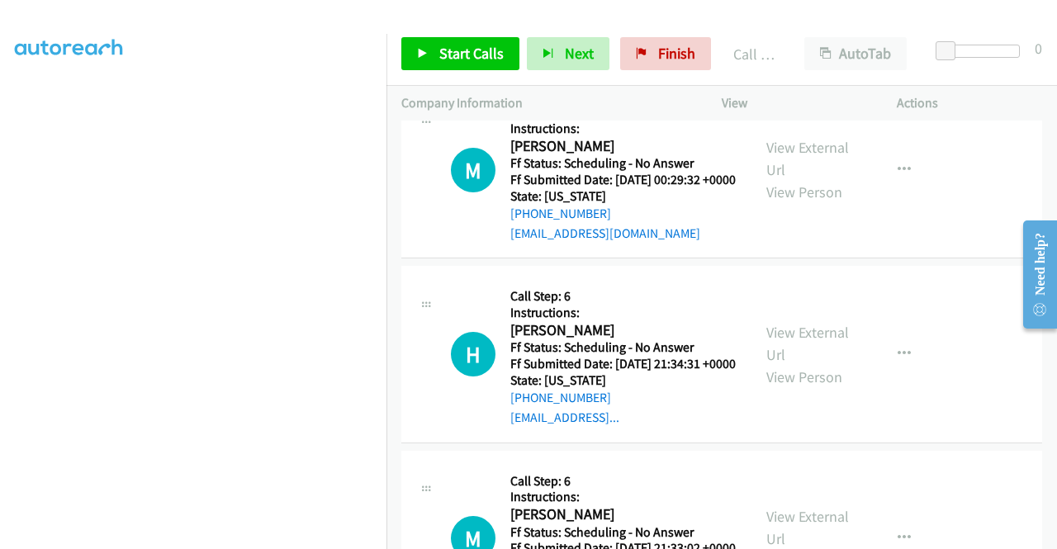
scroll to position [3467, 0]
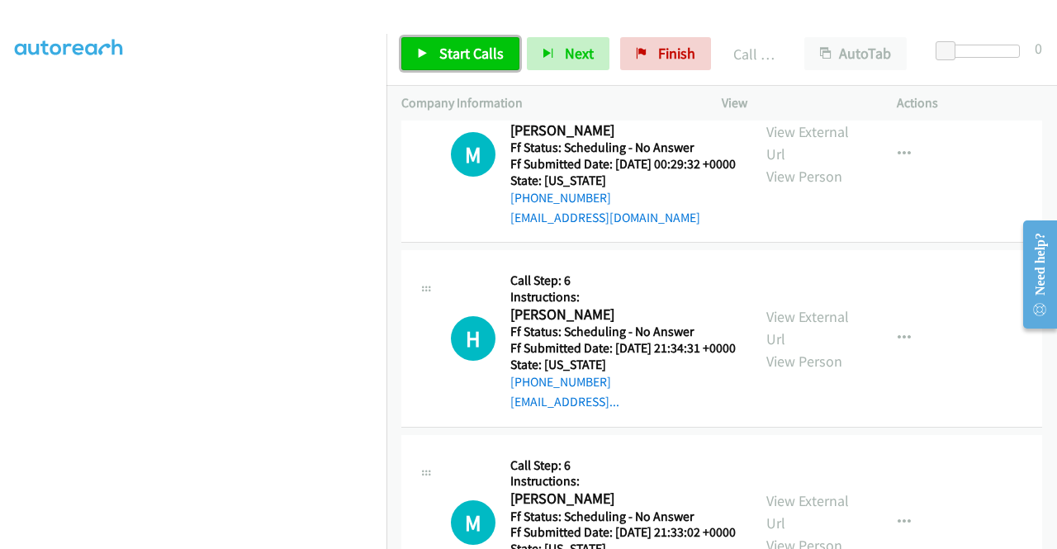
click at [485, 46] on span "Start Calls" at bounding box center [471, 53] width 64 height 19
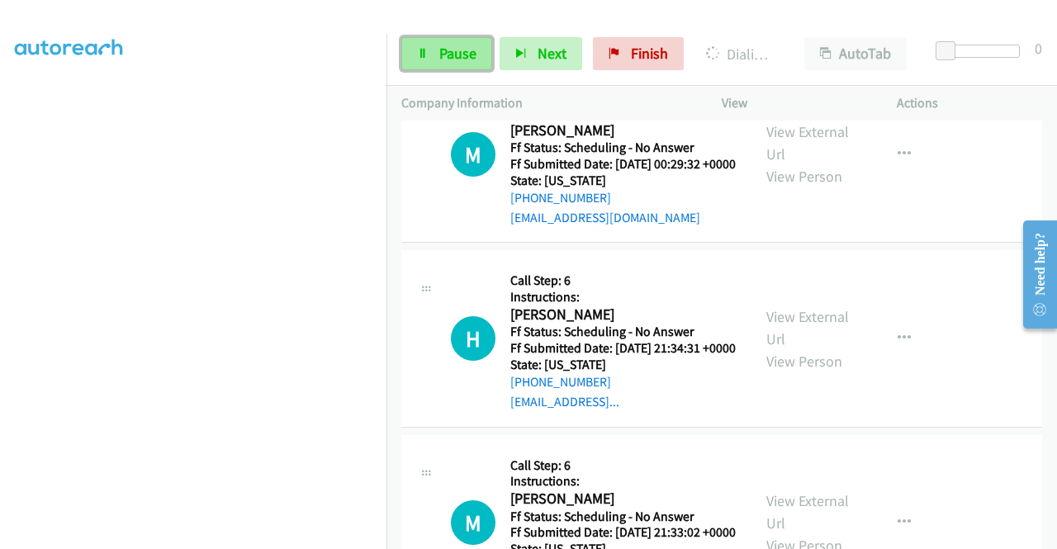
click at [445, 54] on span "Pause" at bounding box center [457, 53] width 37 height 19
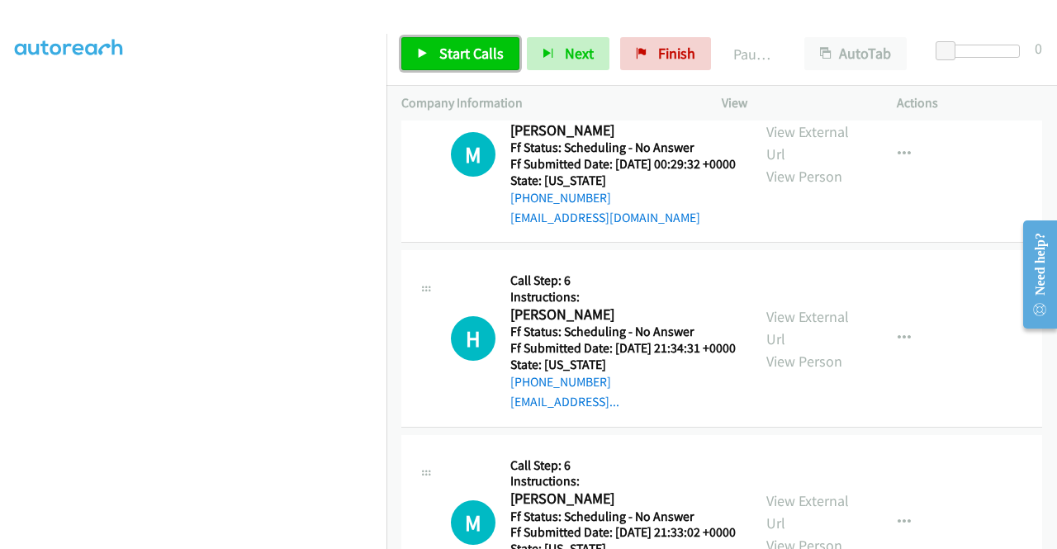
click at [444, 54] on span "Start Calls" at bounding box center [471, 53] width 64 height 19
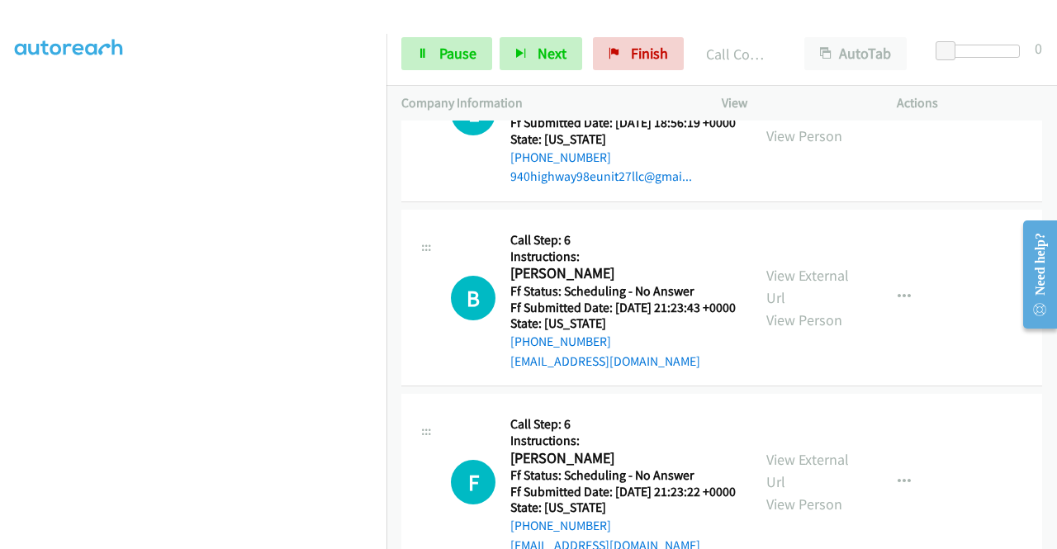
scroll to position [5035, 0]
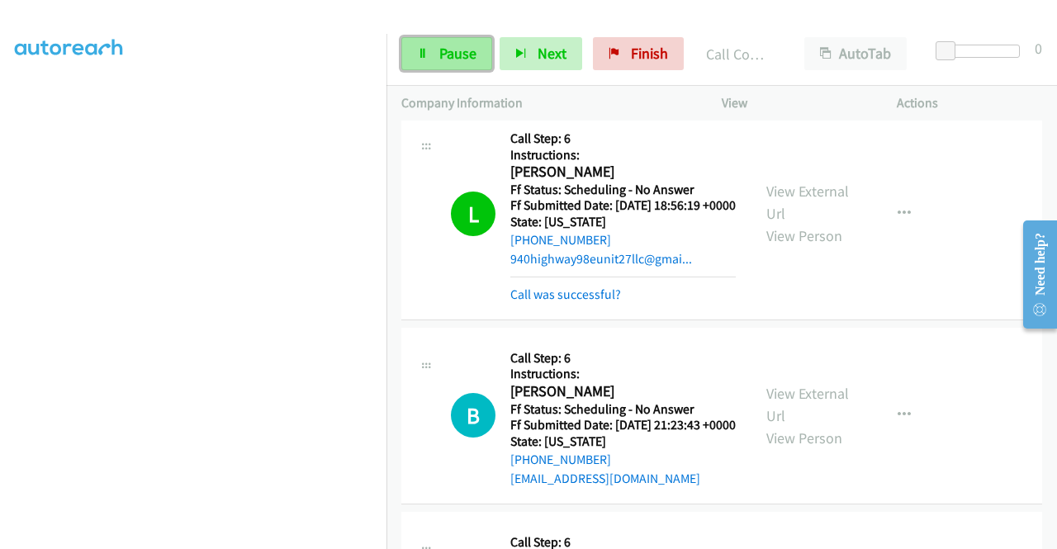
click at [456, 55] on span "Pause" at bounding box center [457, 53] width 37 height 19
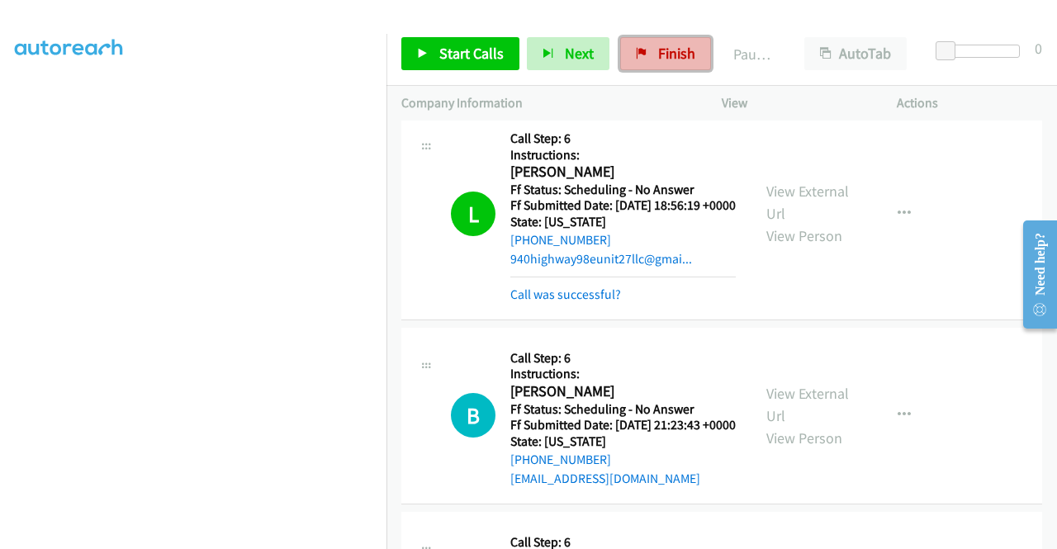
click at [664, 53] on span "Finish" at bounding box center [676, 53] width 37 height 19
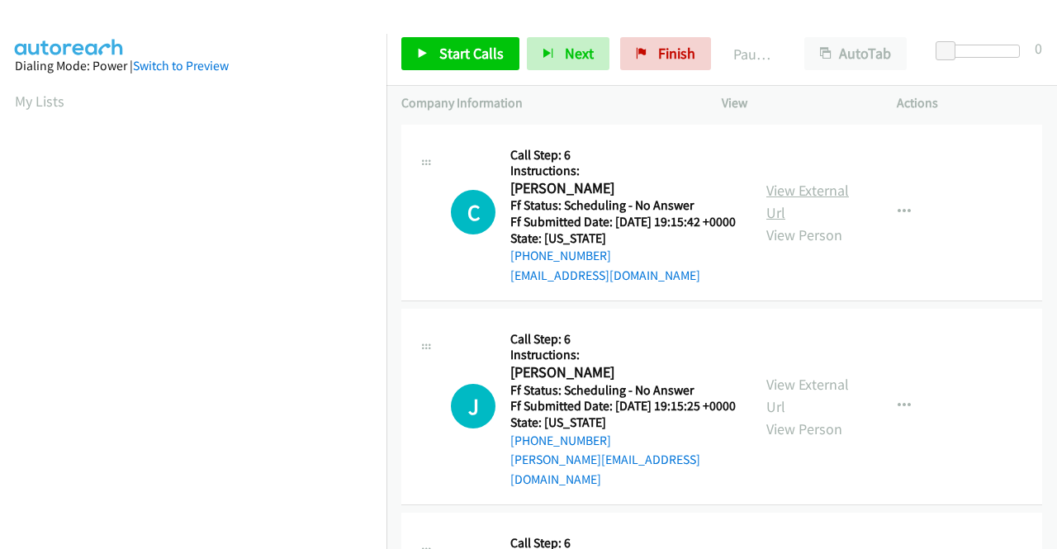
click at [830, 197] on link "View External Url" at bounding box center [807, 201] width 83 height 41
click at [818, 398] on link "View External Url" at bounding box center [807, 395] width 83 height 41
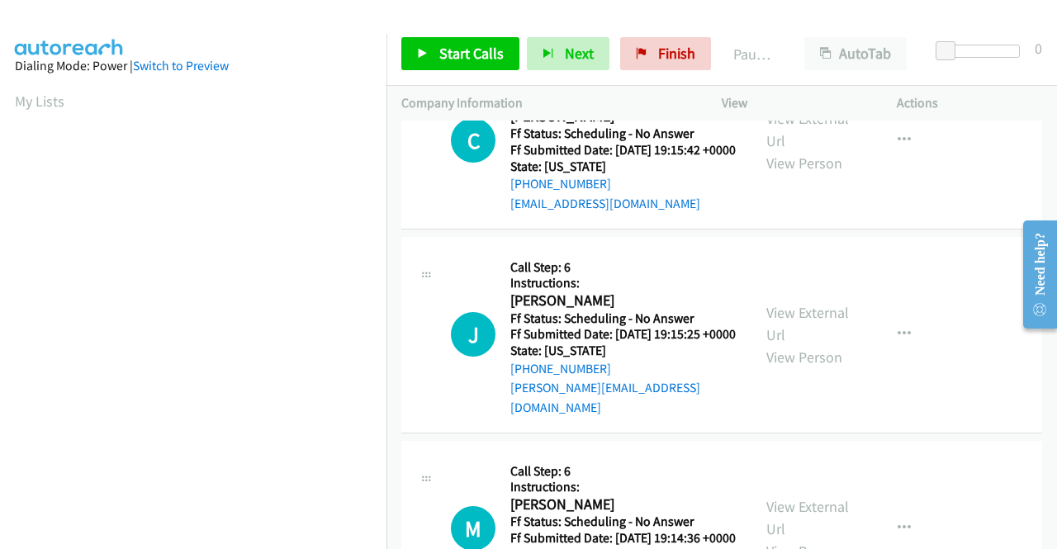
scroll to position [165, 0]
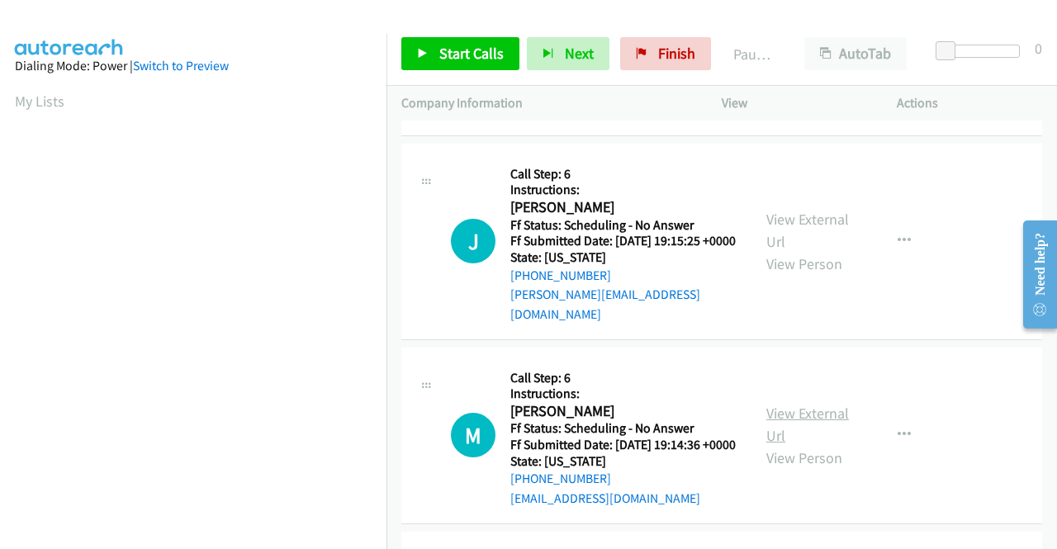
click at [783, 437] on link "View External Url" at bounding box center [807, 424] width 83 height 41
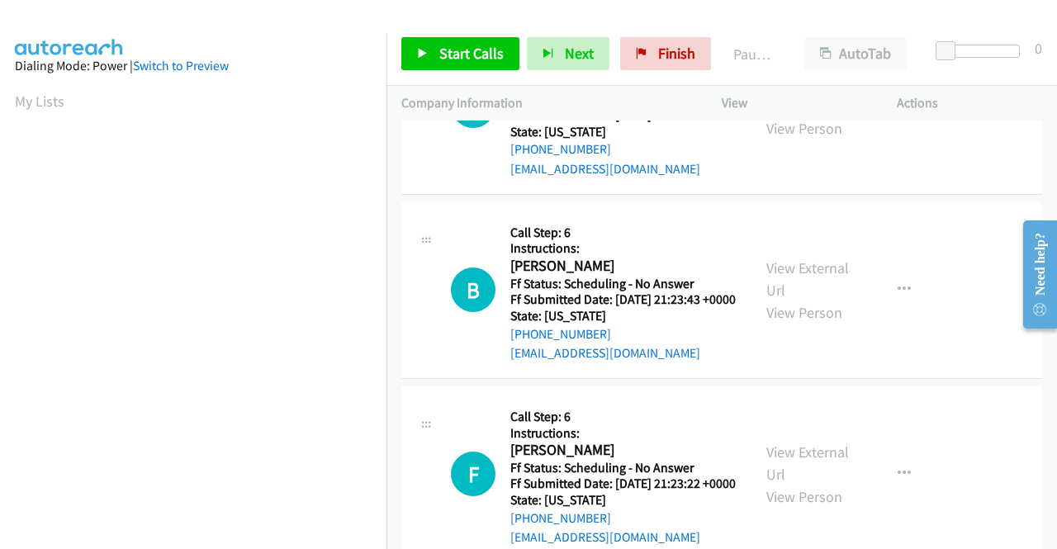
scroll to position [495, 0]
click at [784, 299] on link "View External Url" at bounding box center [807, 278] width 83 height 41
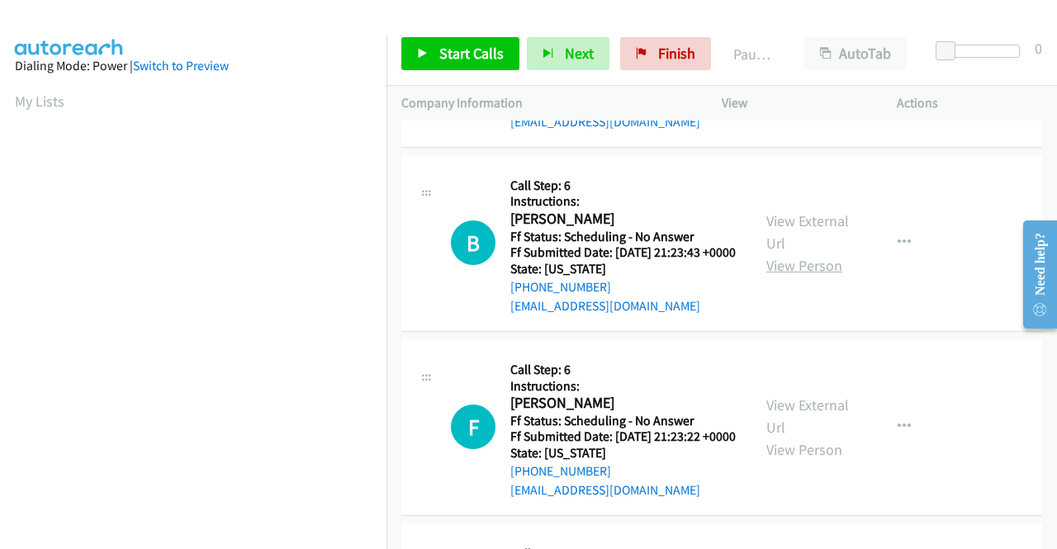
scroll to position [743, 0]
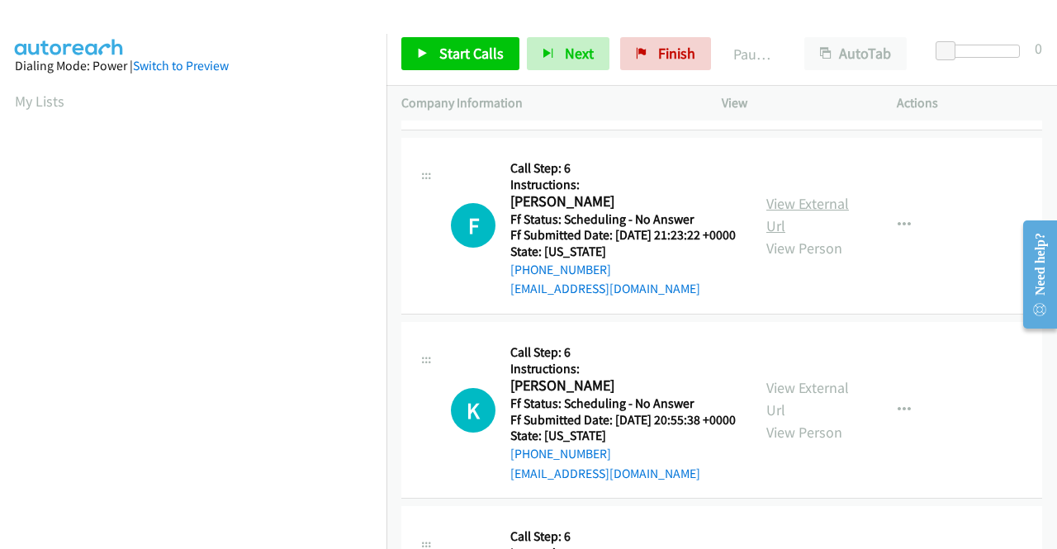
click at [791, 235] on link "View External Url" at bounding box center [807, 214] width 83 height 41
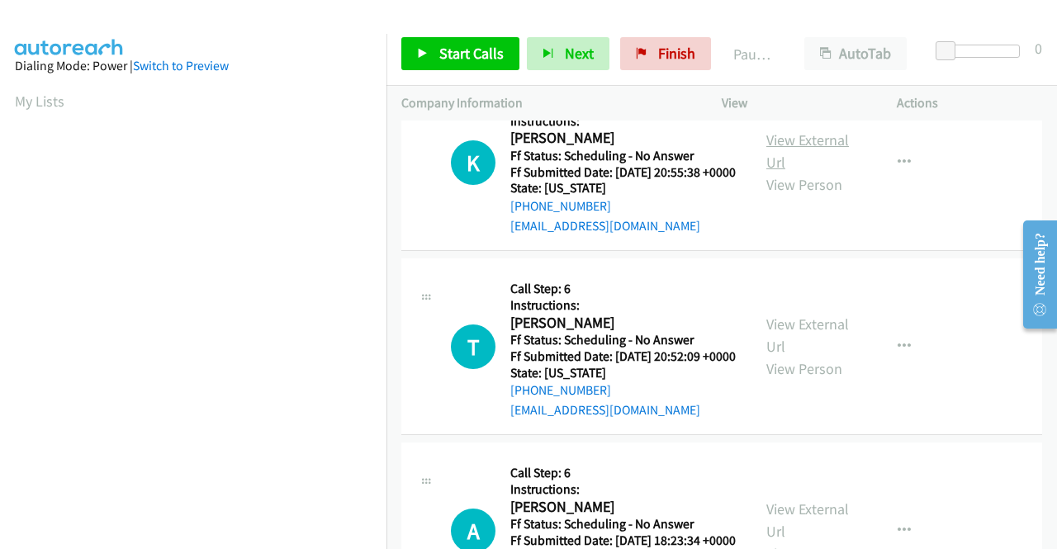
click at [781, 172] on link "View External Url" at bounding box center [807, 150] width 83 height 41
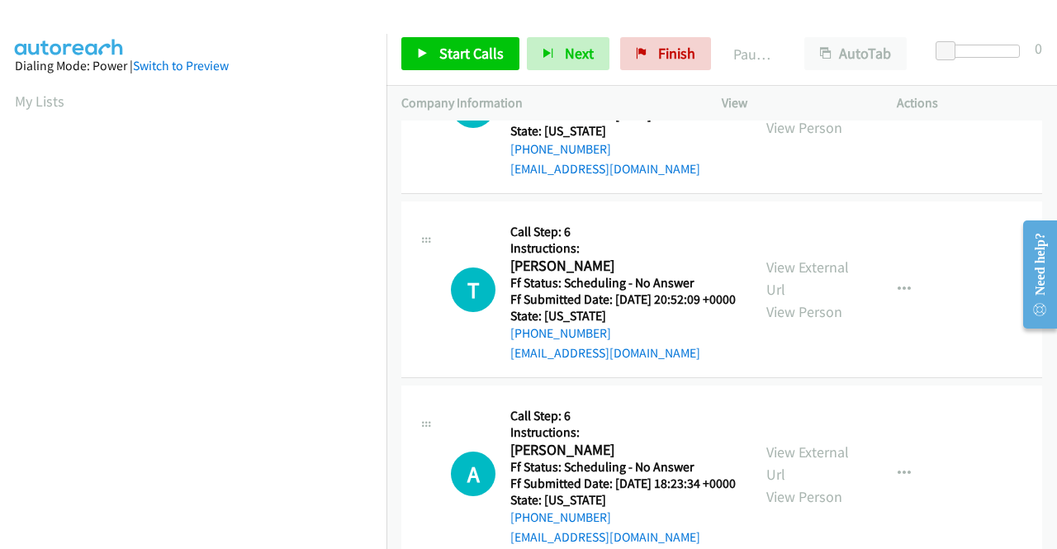
scroll to position [1073, 0]
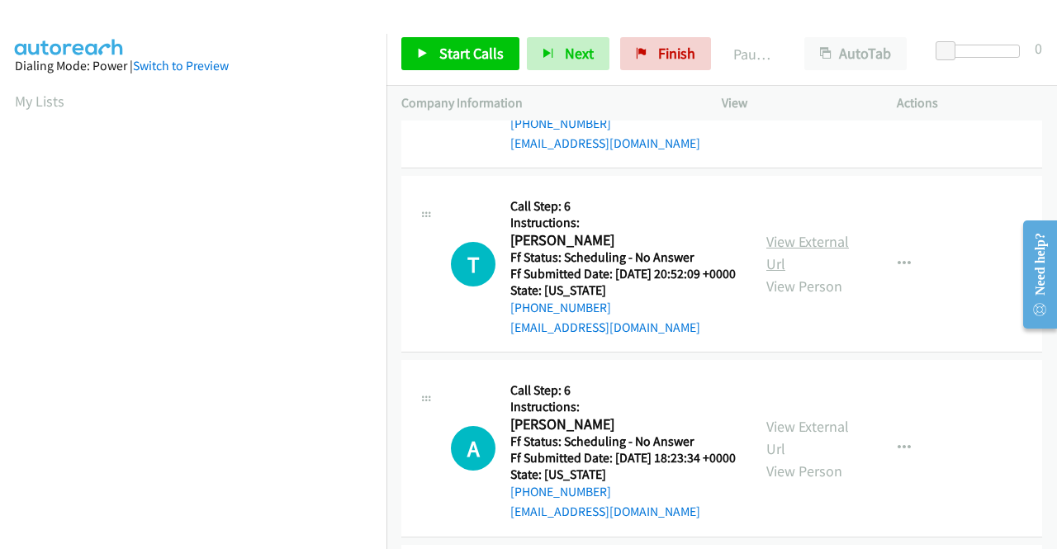
click at [821, 273] on link "View External Url" at bounding box center [807, 252] width 83 height 41
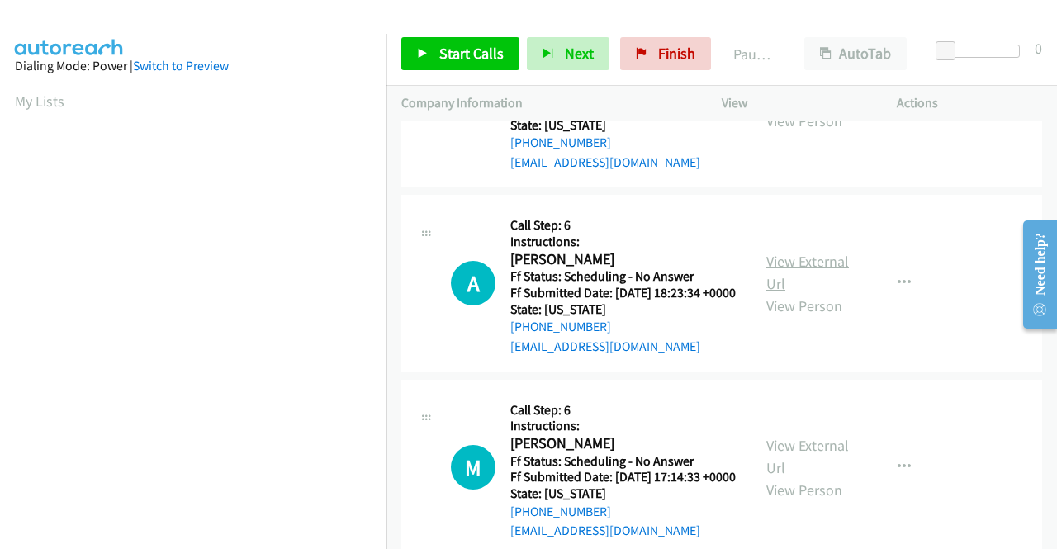
click at [799, 293] on link "View External Url" at bounding box center [807, 272] width 83 height 41
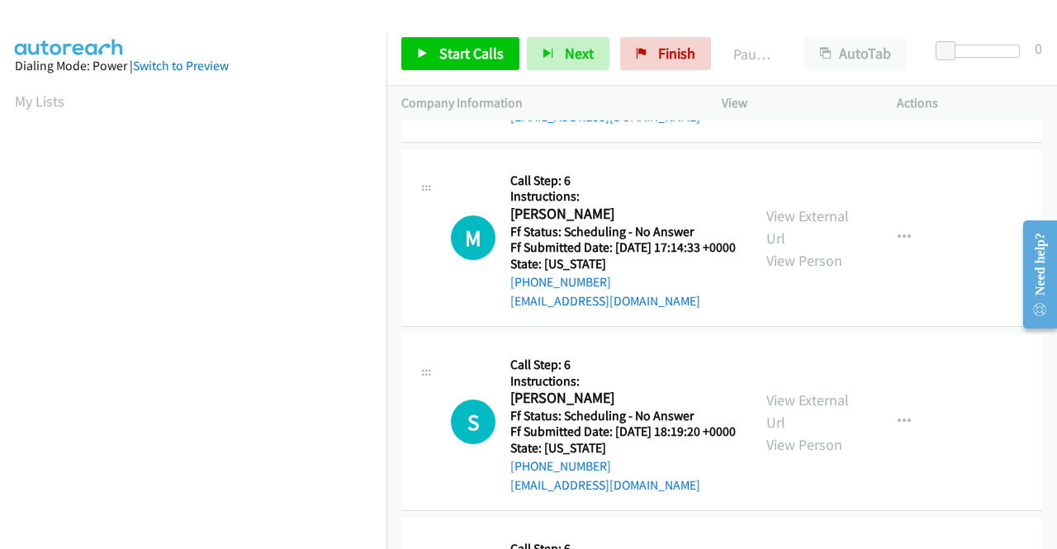
scroll to position [1486, 0]
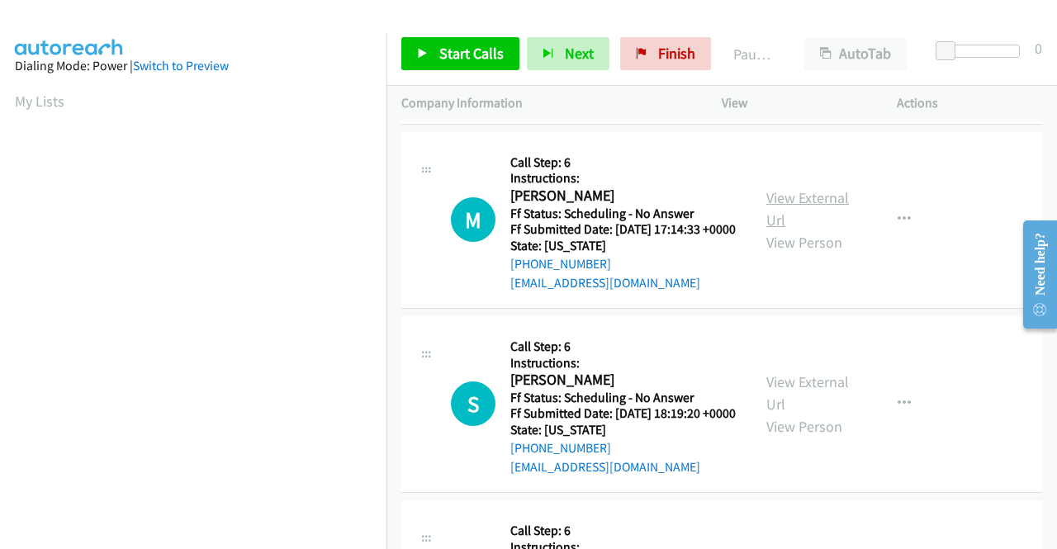
click at [796, 229] on link "View External Url" at bounding box center [807, 208] width 83 height 41
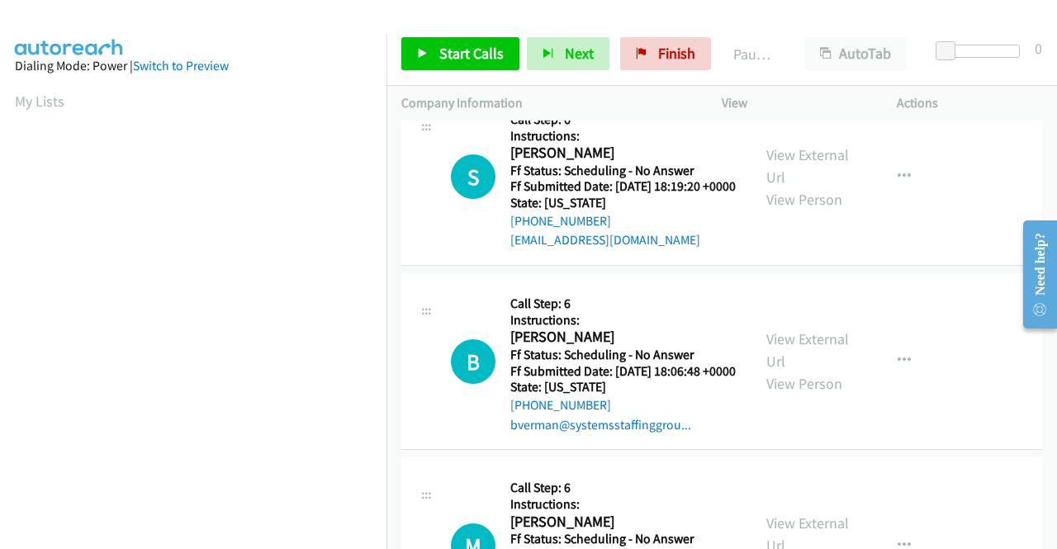
scroll to position [1734, 0]
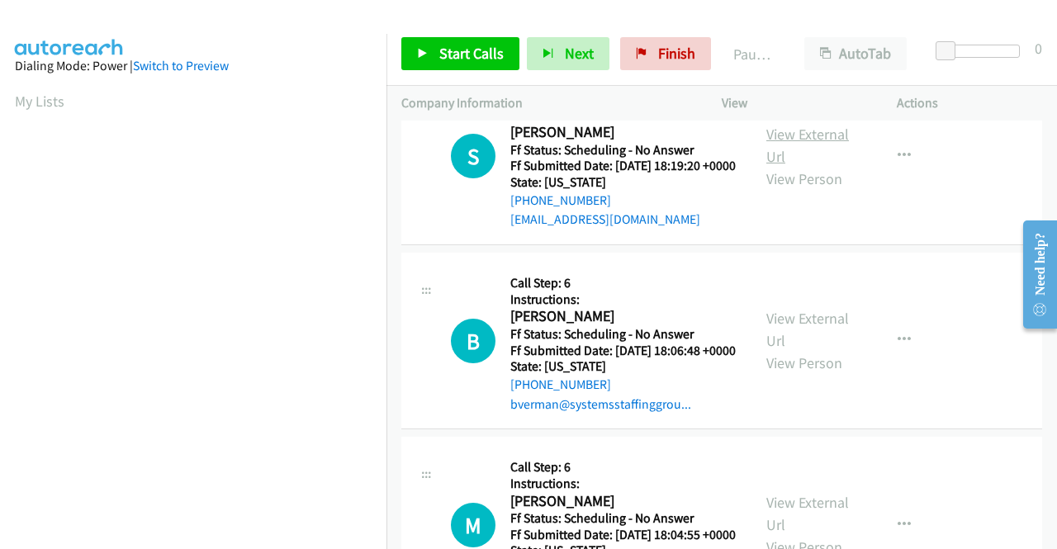
click at [806, 166] on link "View External Url" at bounding box center [807, 145] width 83 height 41
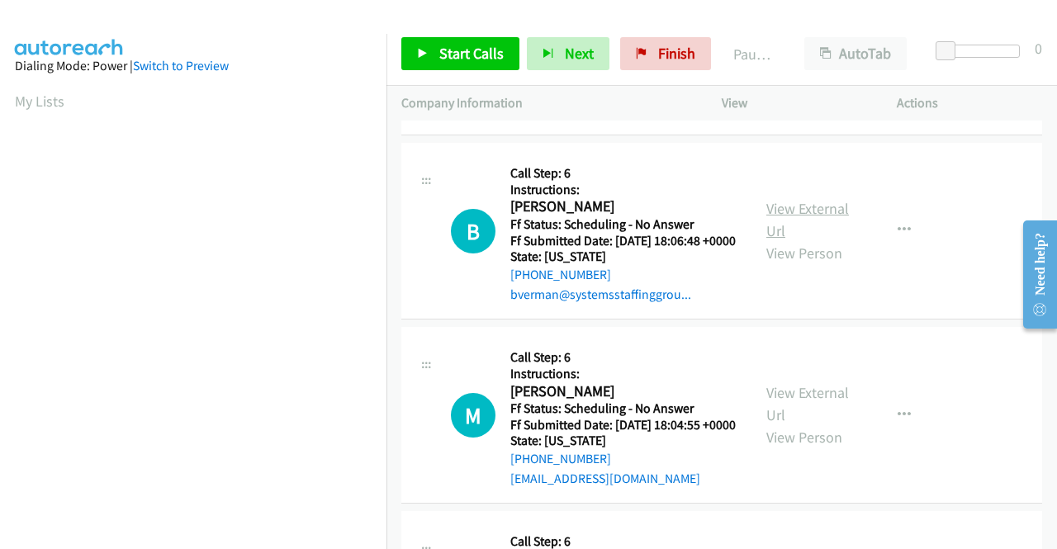
scroll to position [1899, 0]
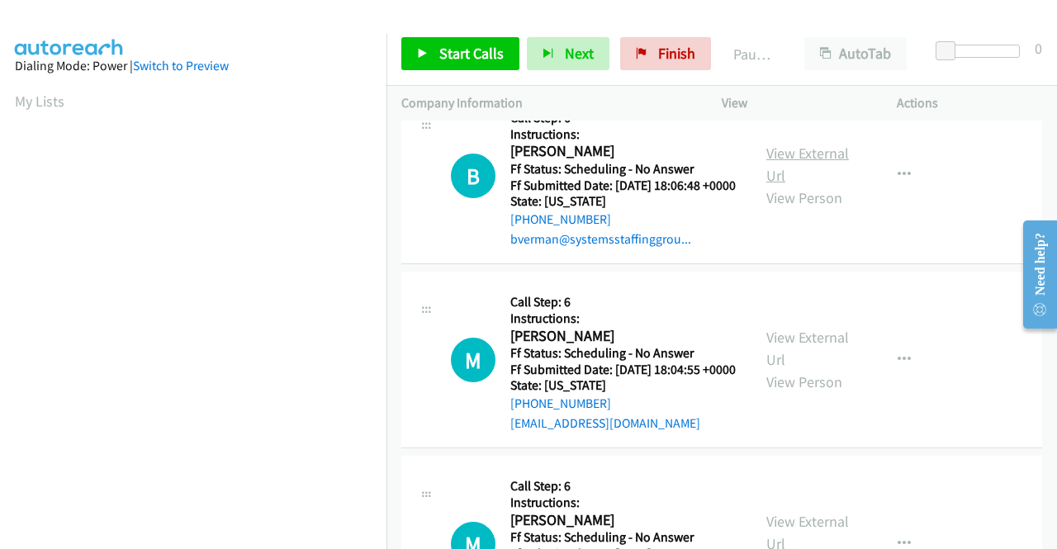
click at [776, 185] on link "View External Url" at bounding box center [807, 164] width 83 height 41
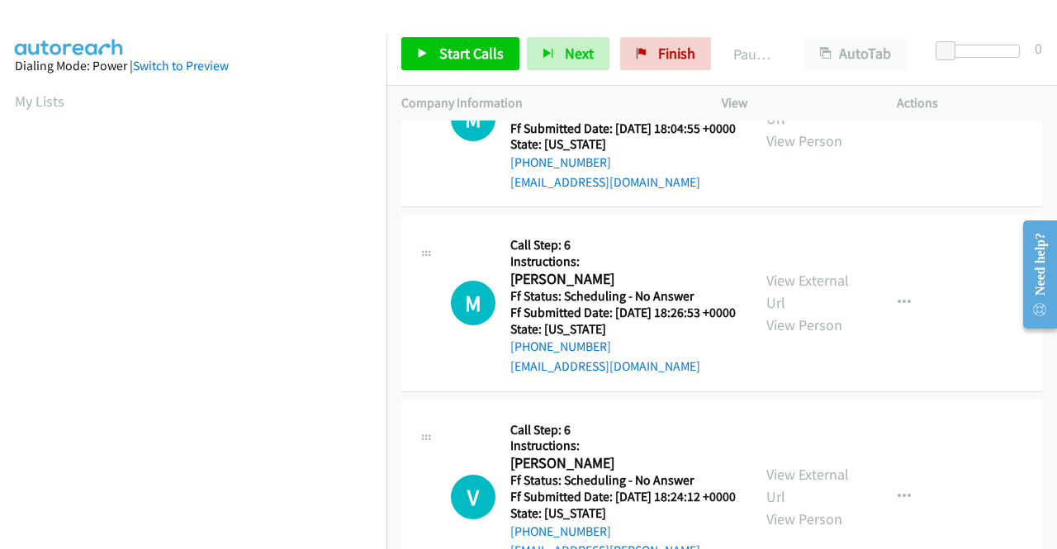
scroll to position [2146, 0]
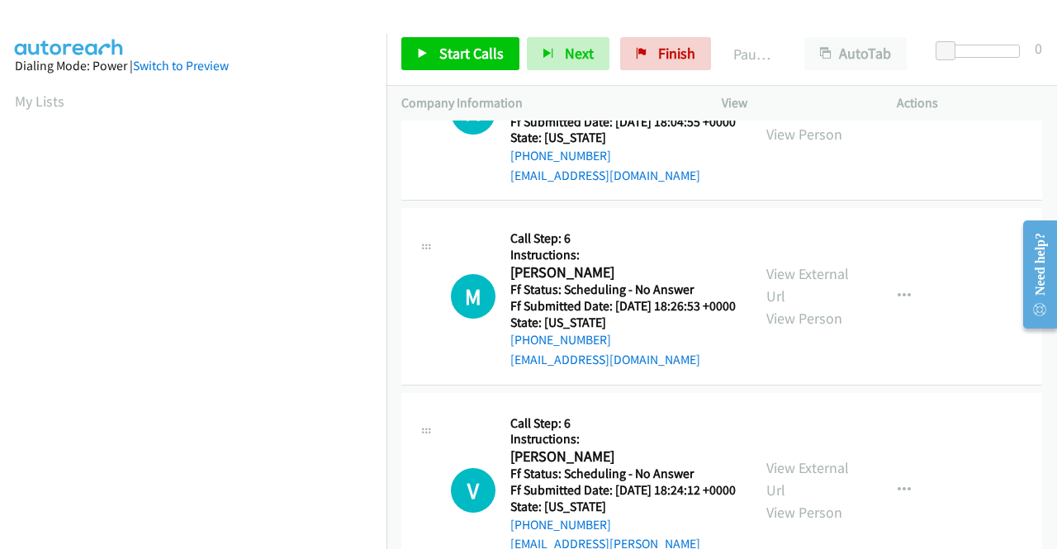
click at [794, 121] on link "View External Url" at bounding box center [807, 100] width 83 height 41
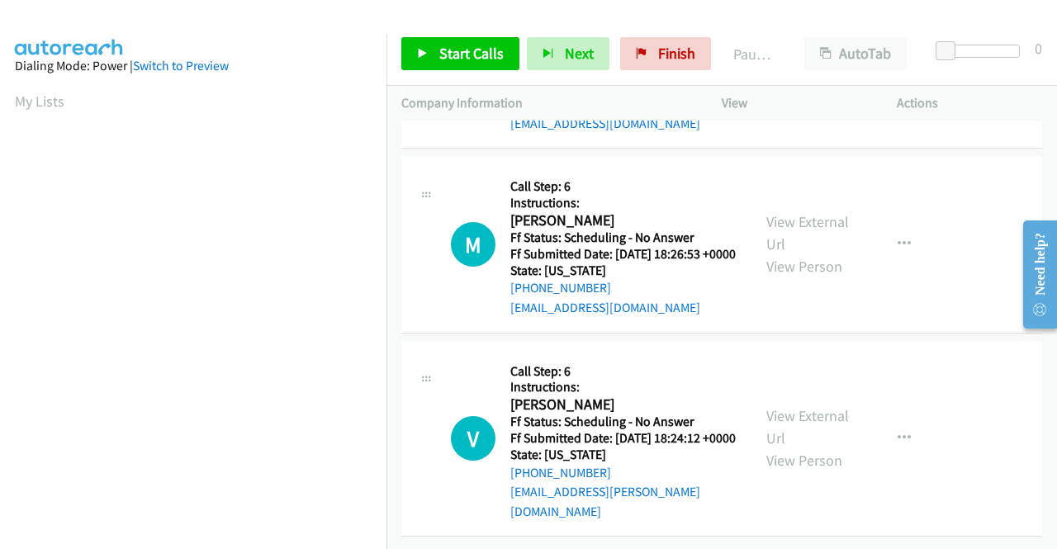
scroll to position [2311, 0]
click at [788, 253] on link "View External Url" at bounding box center [807, 232] width 83 height 41
click at [781, 406] on link "View External Url" at bounding box center [807, 426] width 83 height 41
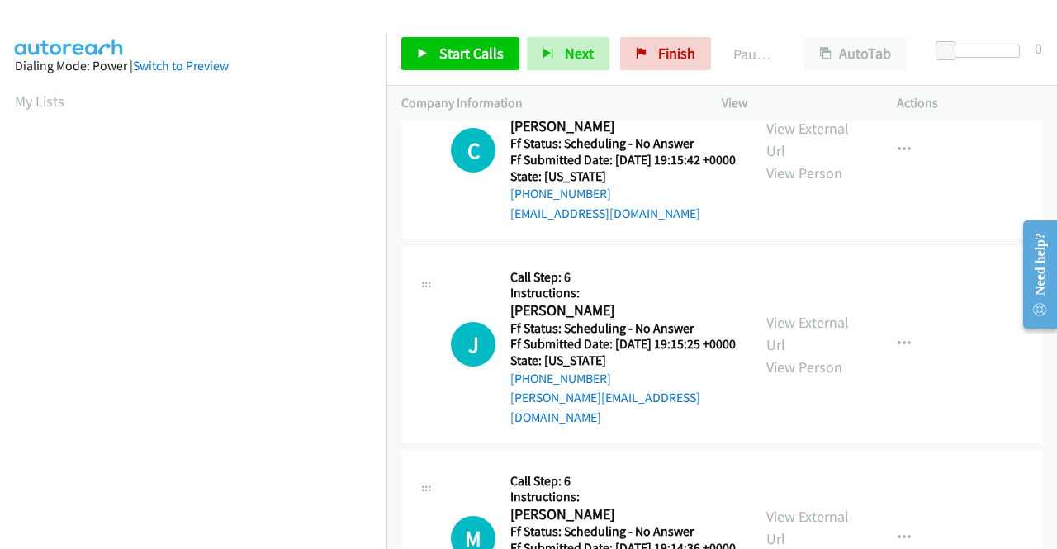
scroll to position [0, 0]
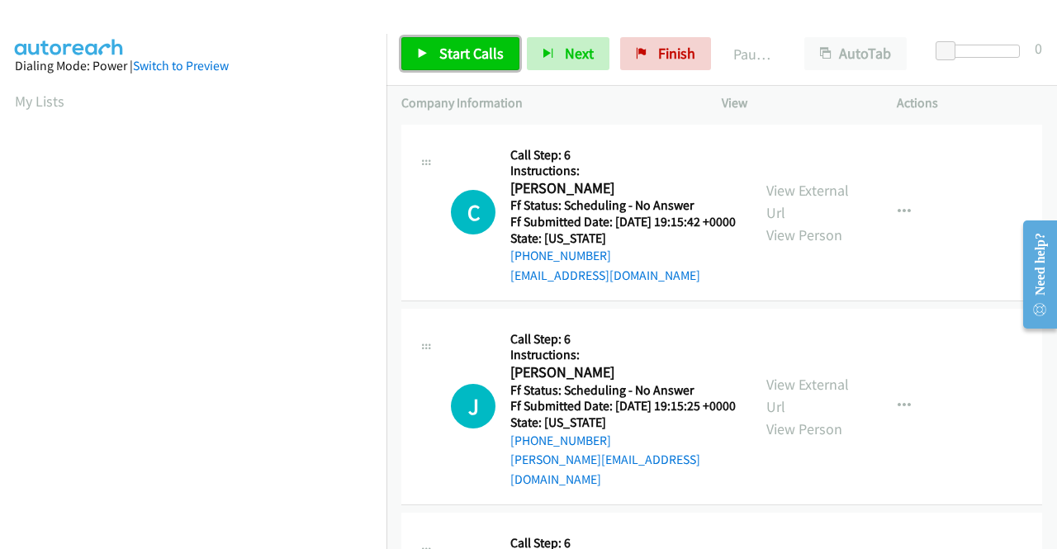
click at [430, 44] on link "Start Calls" at bounding box center [460, 53] width 118 height 33
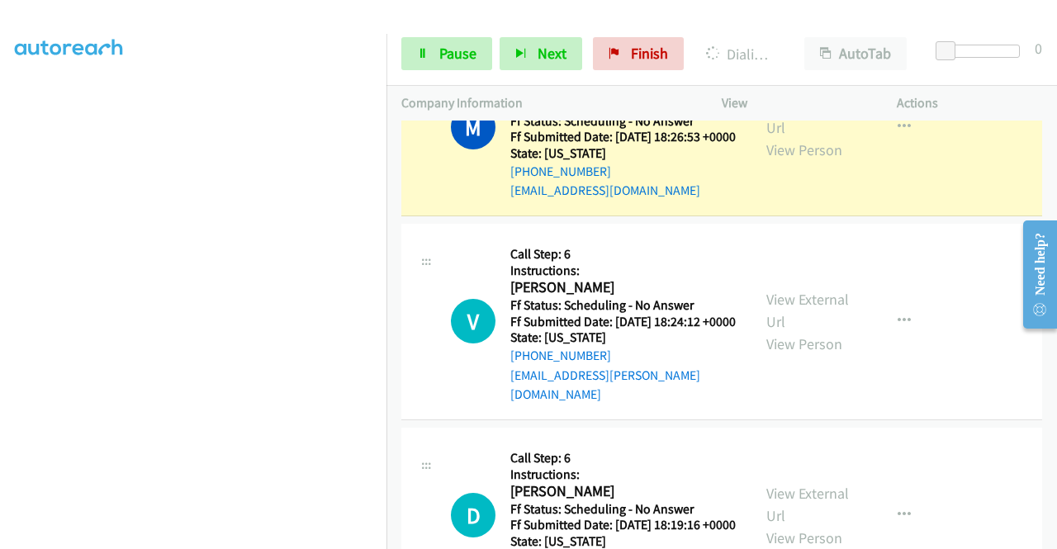
scroll to position [2807, 0]
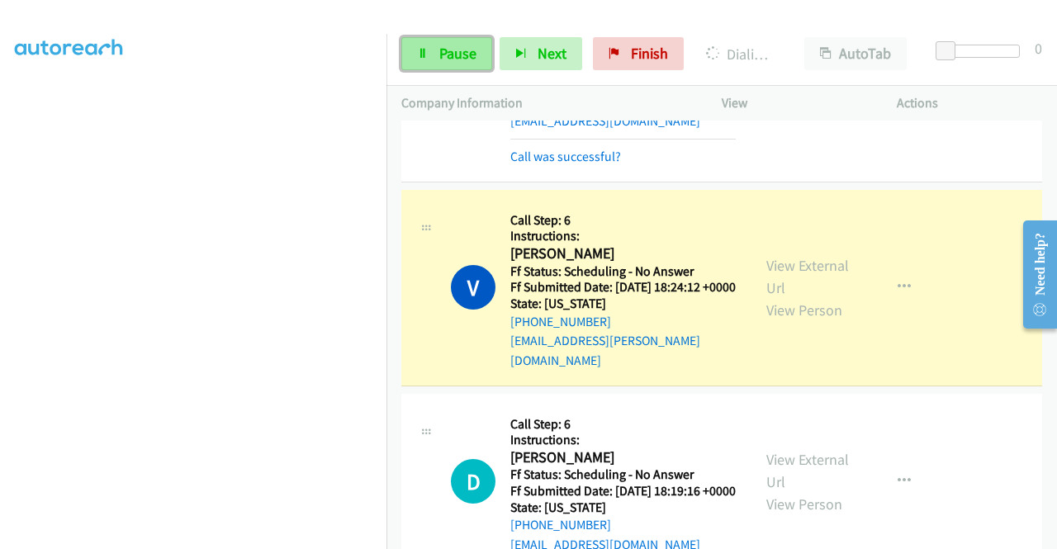
click at [451, 45] on span "Pause" at bounding box center [457, 53] width 37 height 19
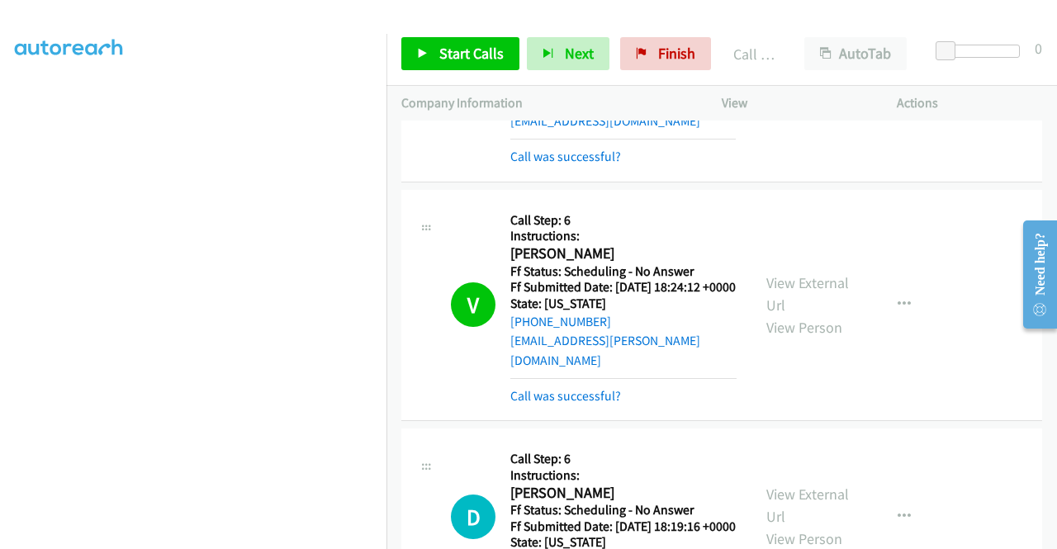
scroll to position [376, 0]
